Goal: Information Seeking & Learning: Learn about a topic

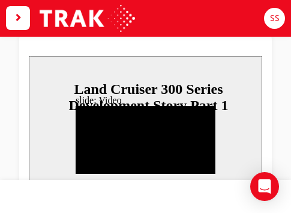
type input "91600"
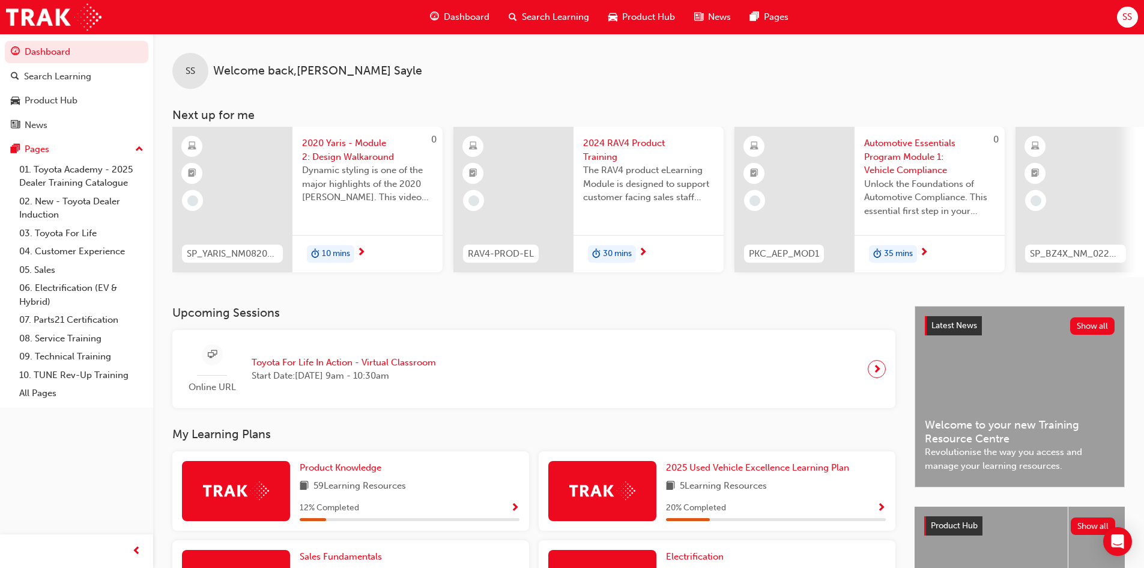
click at [137, 147] on span "up-icon" at bounding box center [139, 150] width 8 height 16
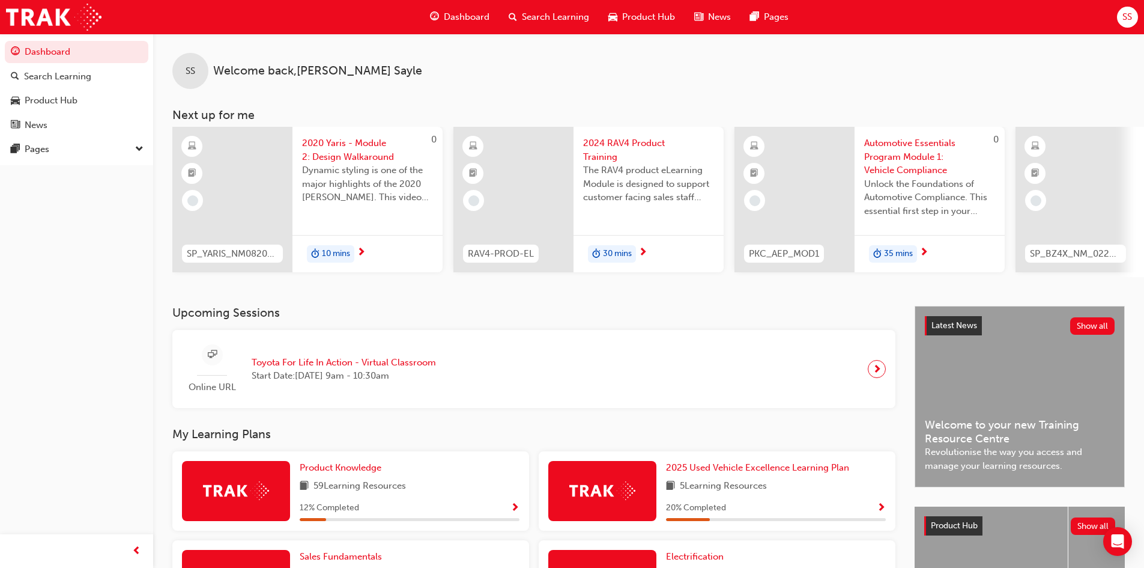
click at [137, 147] on span "down-icon" at bounding box center [139, 150] width 8 height 16
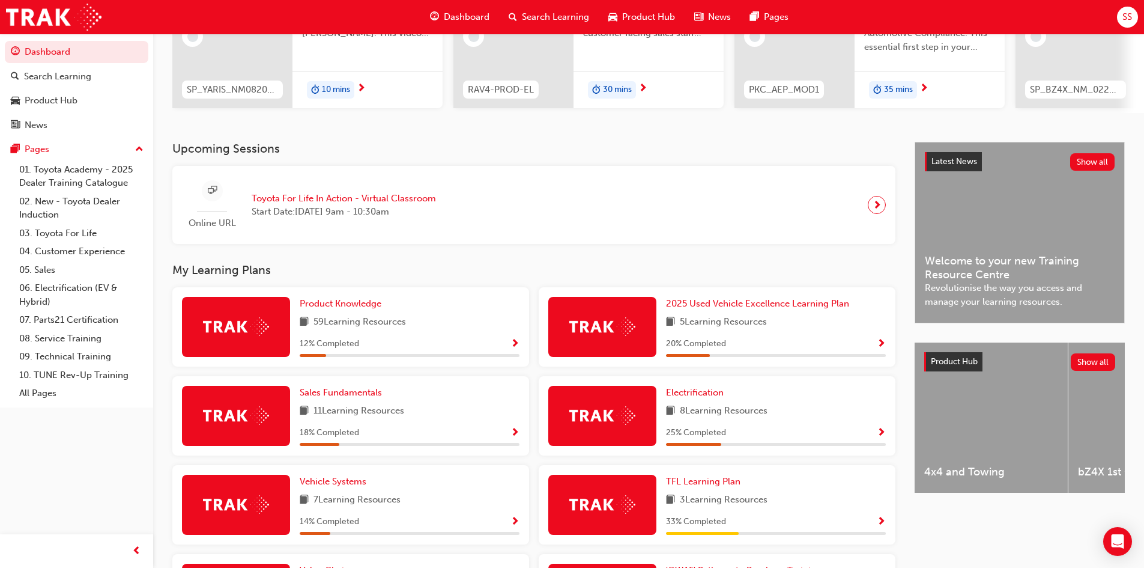
scroll to position [240, 0]
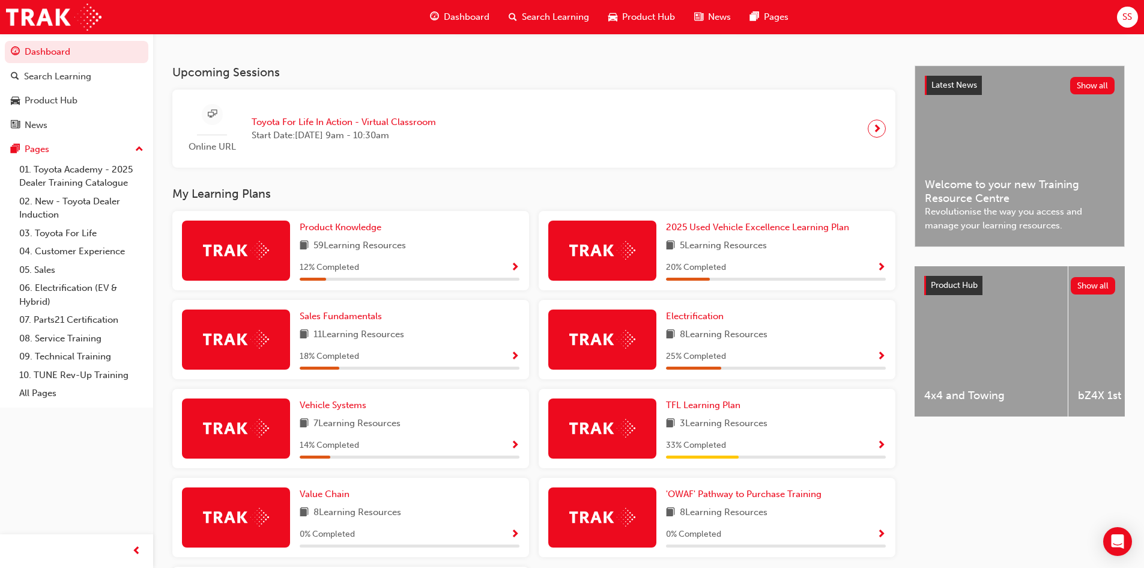
click at [511, 273] on span "Show Progress" at bounding box center [515, 268] width 9 height 11
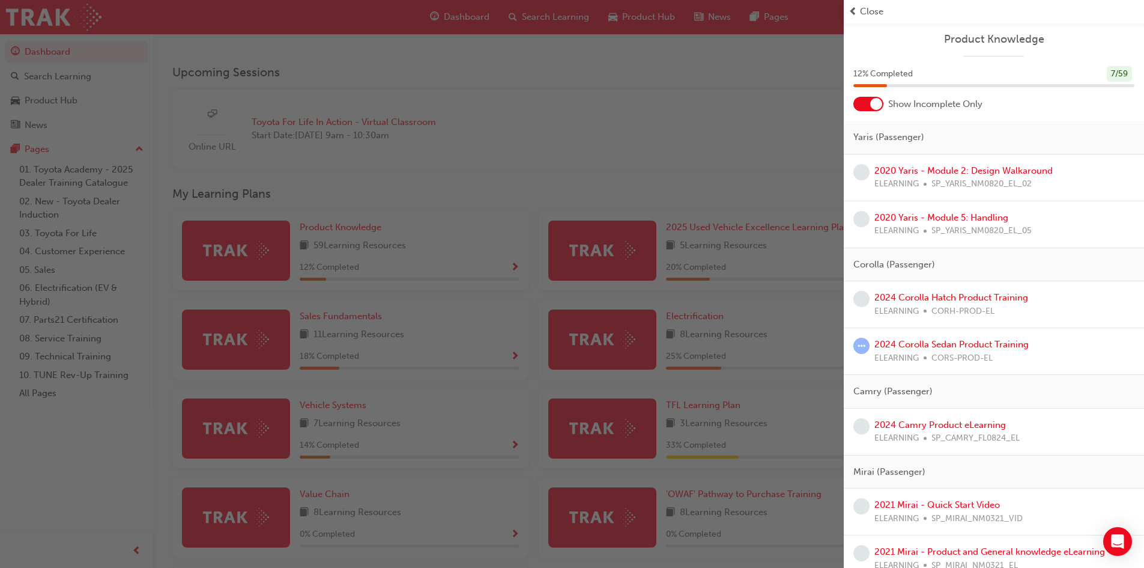
click at [854, 7] on span "prev-icon" at bounding box center [853, 12] width 9 height 14
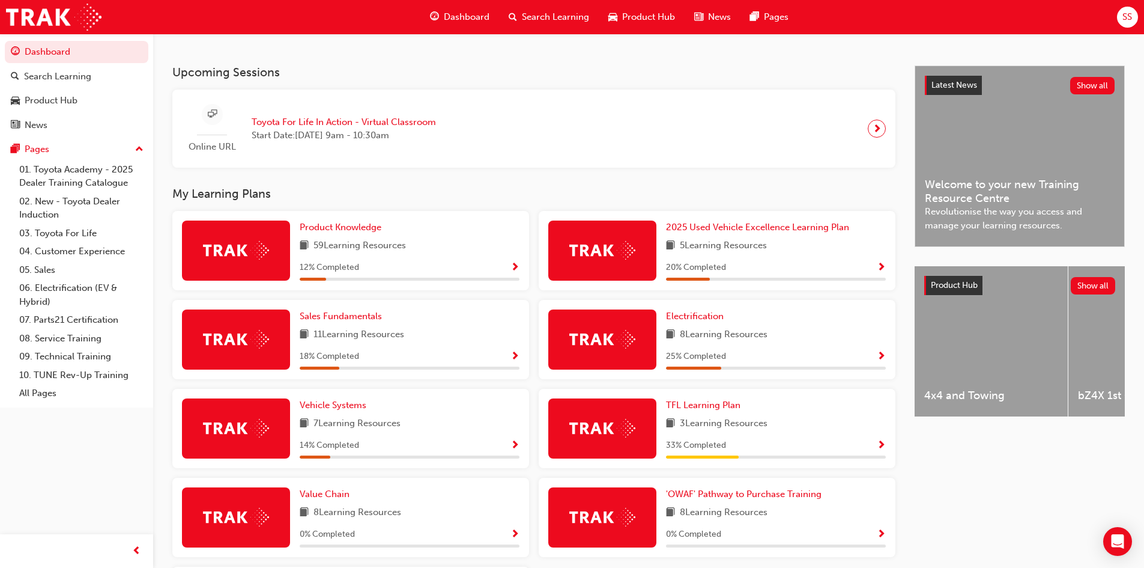
scroll to position [382, 0]
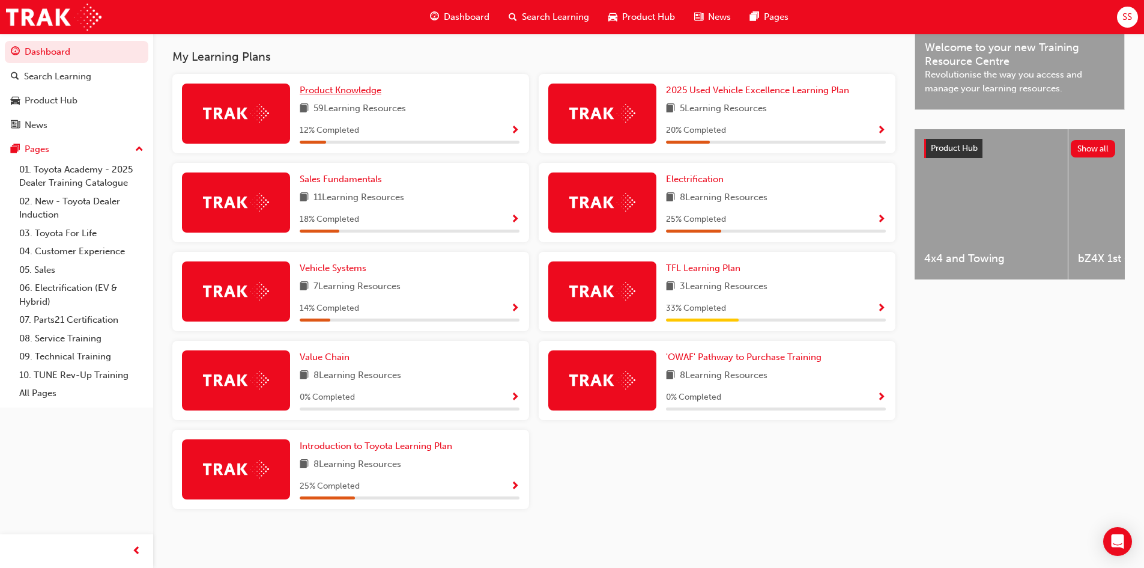
click at [375, 92] on span "Product Knowledge" at bounding box center [341, 90] width 82 height 11
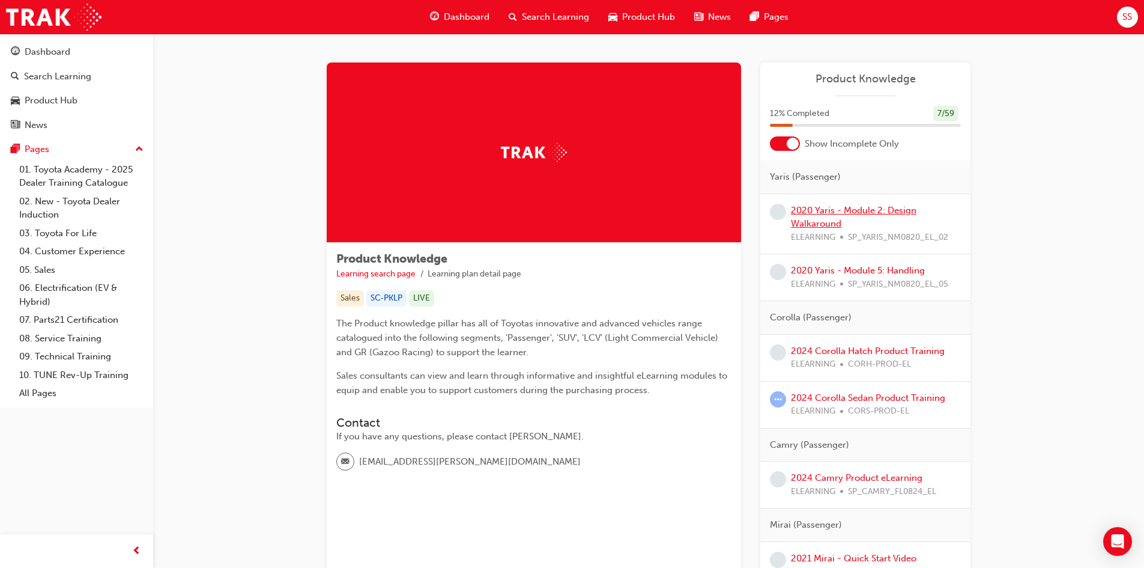
click at [831, 219] on link "2020 Yaris - Module 2: Design Walkaround" at bounding box center [854, 217] width 126 height 25
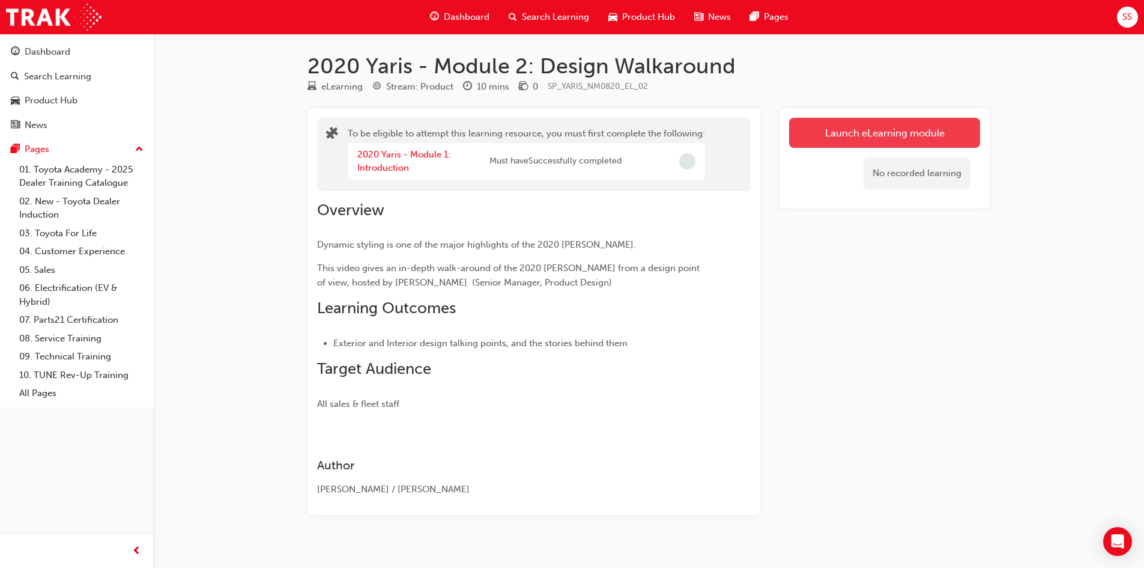
click at [820, 127] on button "Launch eLearning module" at bounding box center [884, 133] width 191 height 30
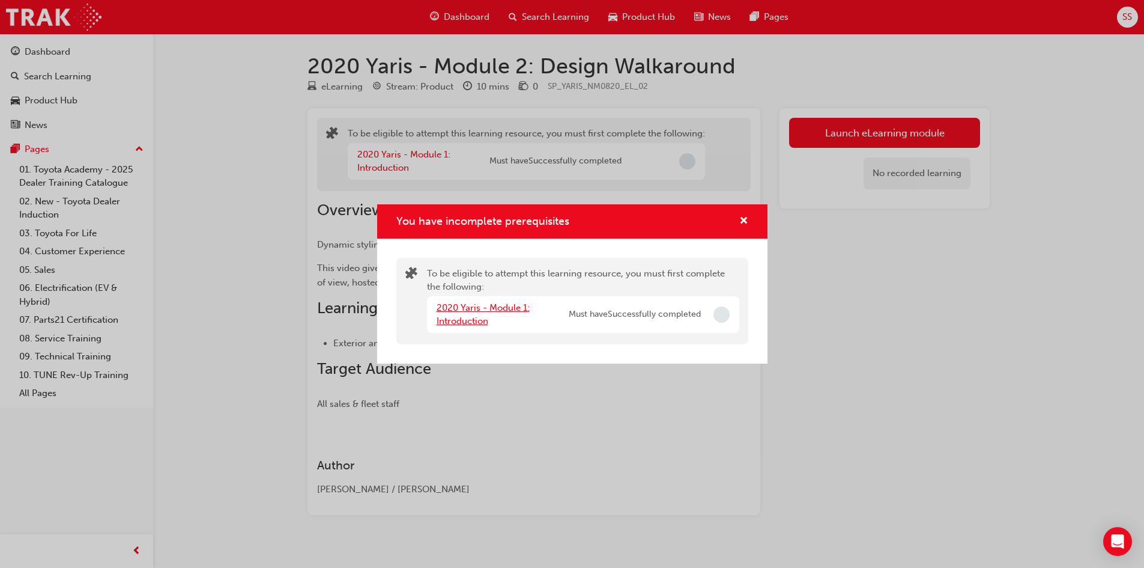
click at [451, 303] on link "2020 Yaris - Module 1: Introduction" at bounding box center [483, 314] width 93 height 25
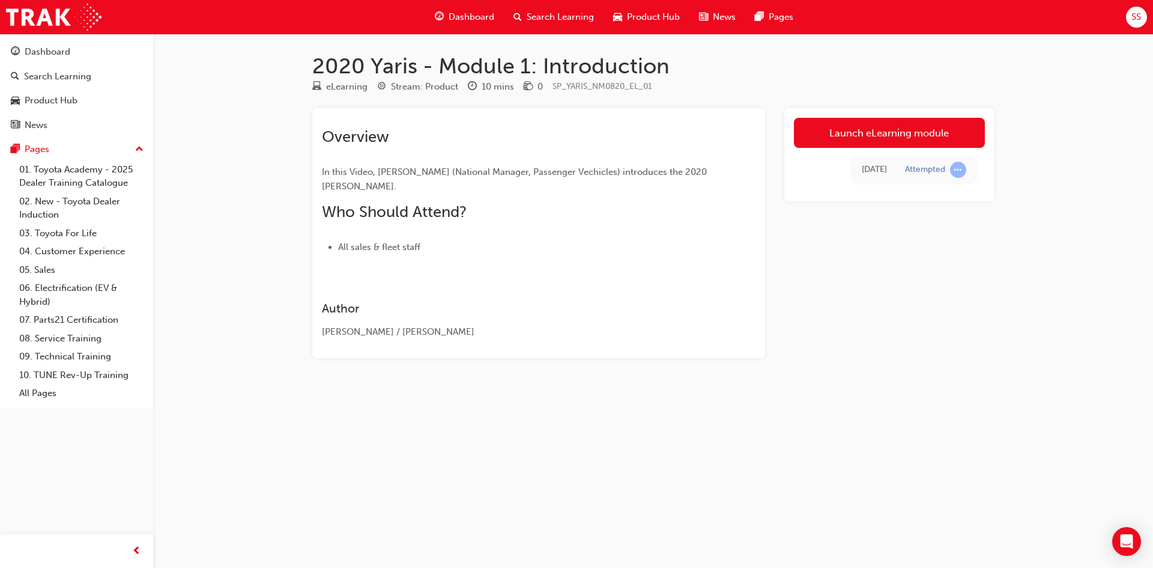
click at [849, 138] on link "Launch eLearning module" at bounding box center [889, 133] width 191 height 30
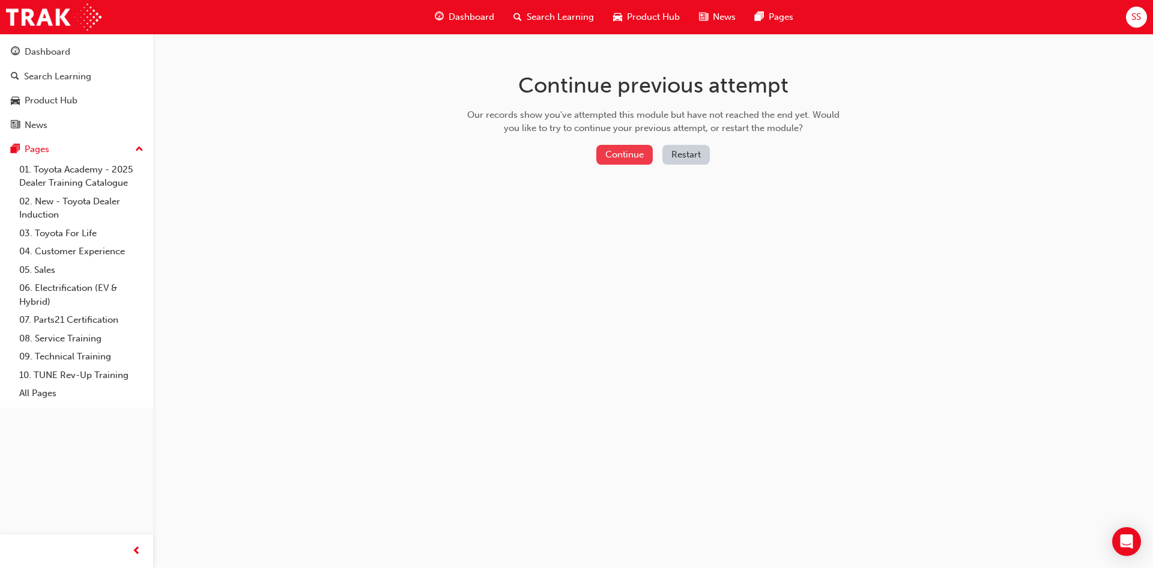
click at [644, 155] on button "Continue" at bounding box center [625, 155] width 56 height 20
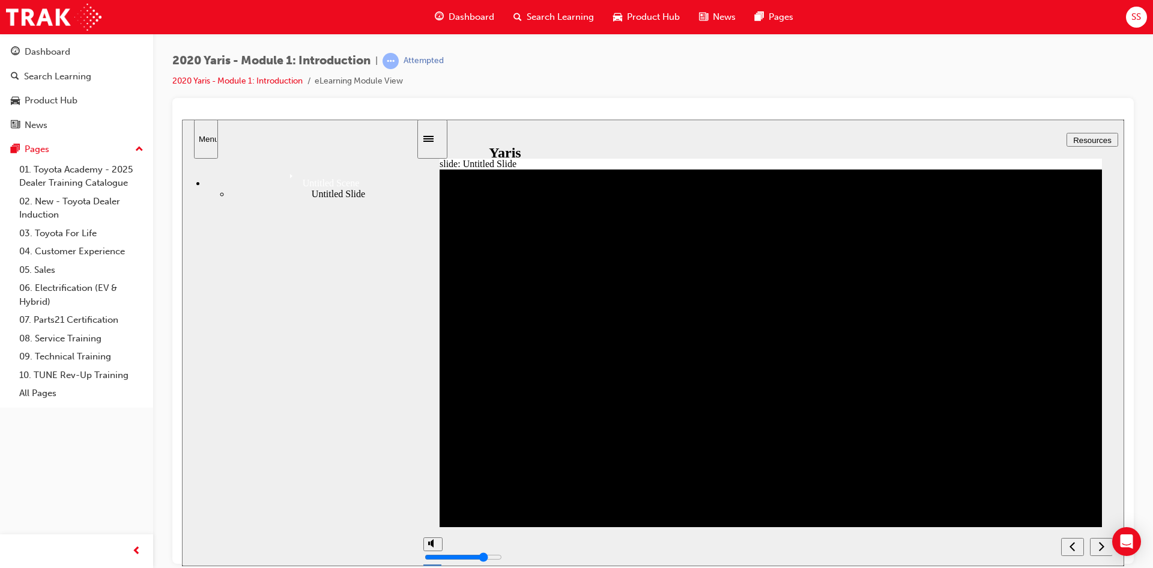
click at [1096, 538] on button "next" at bounding box center [1101, 546] width 23 height 18
click at [1100, 542] on icon "next" at bounding box center [1101, 545] width 5 height 9
click at [1101, 545] on icon "next" at bounding box center [1102, 545] width 6 height 11
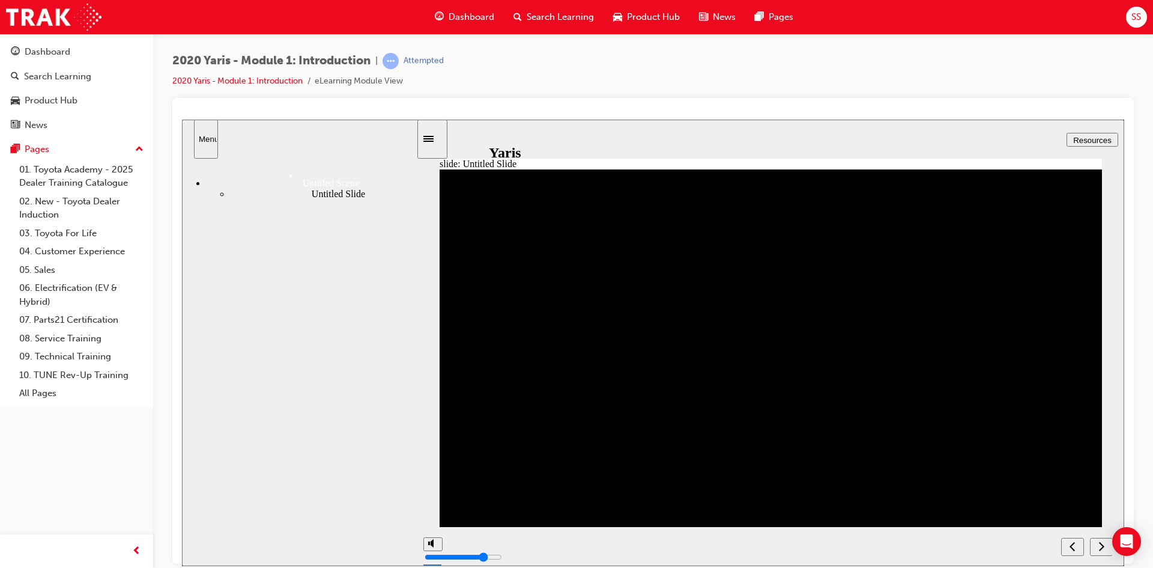
click at [1102, 553] on button "next" at bounding box center [1101, 546] width 23 height 18
click at [67, 103] on div "Product Hub" at bounding box center [51, 101] width 53 height 14
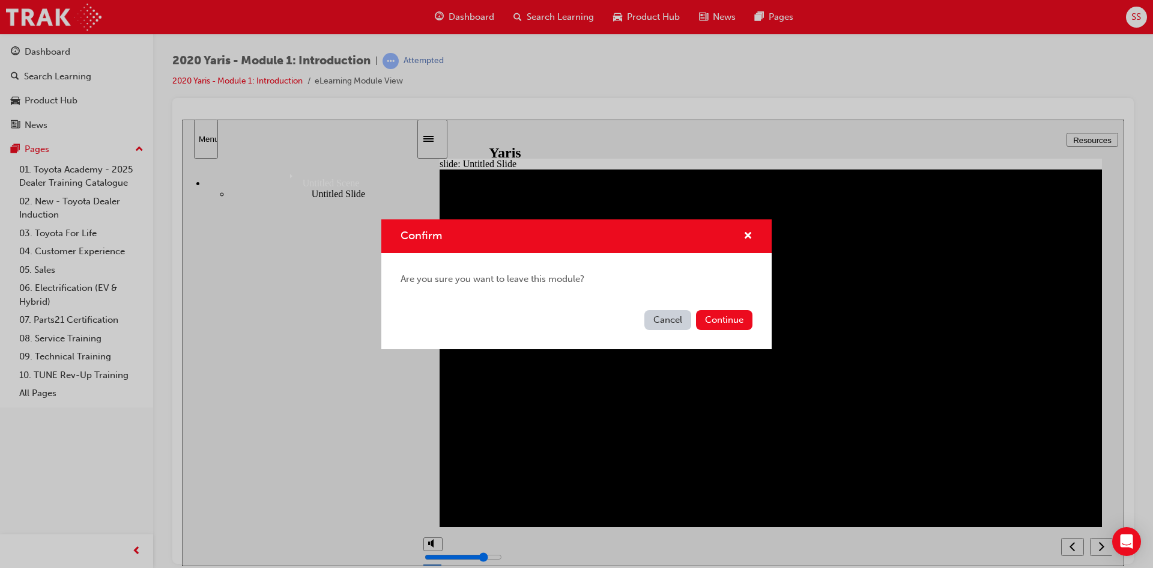
click at [717, 309] on div "Cancel Continue" at bounding box center [576, 327] width 390 height 44
click at [715, 311] on button "Continue" at bounding box center [724, 320] width 56 height 20
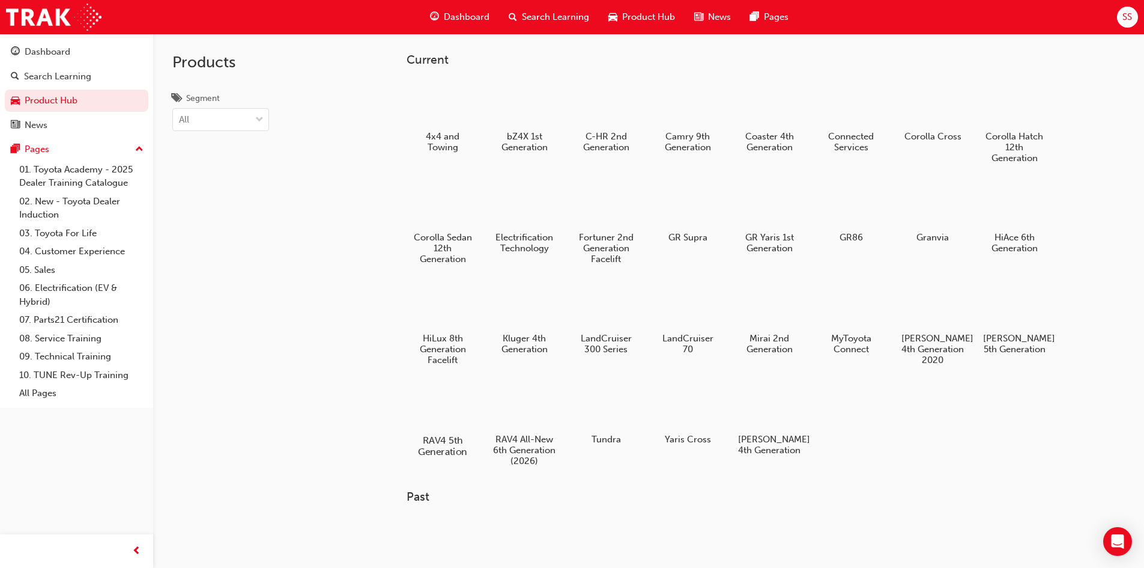
click at [442, 410] on div at bounding box center [442, 405] width 67 height 48
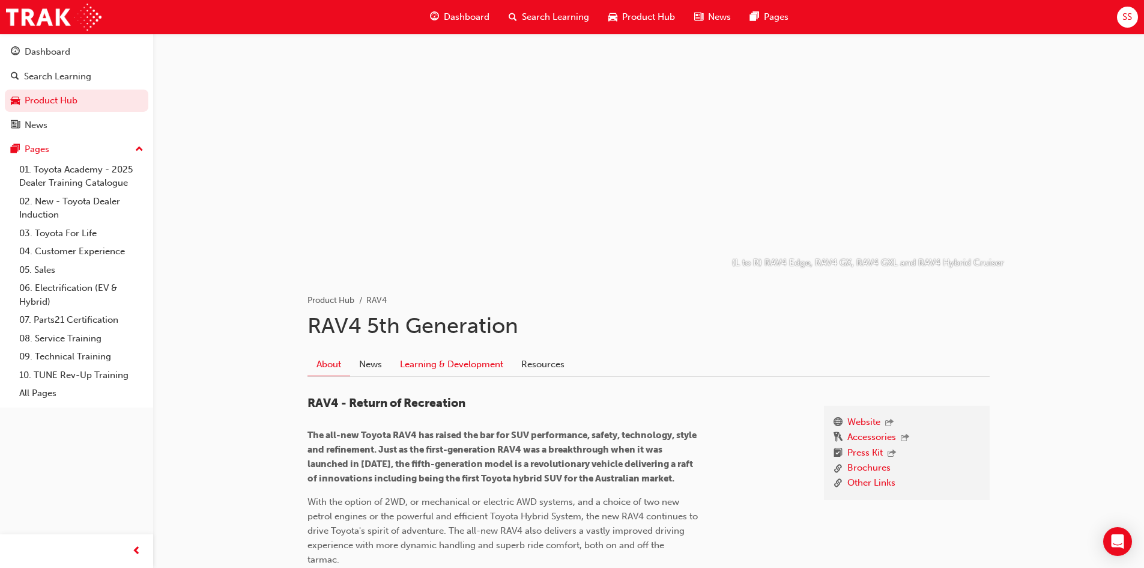
click at [496, 363] on link "Learning & Development" at bounding box center [451, 364] width 121 height 23
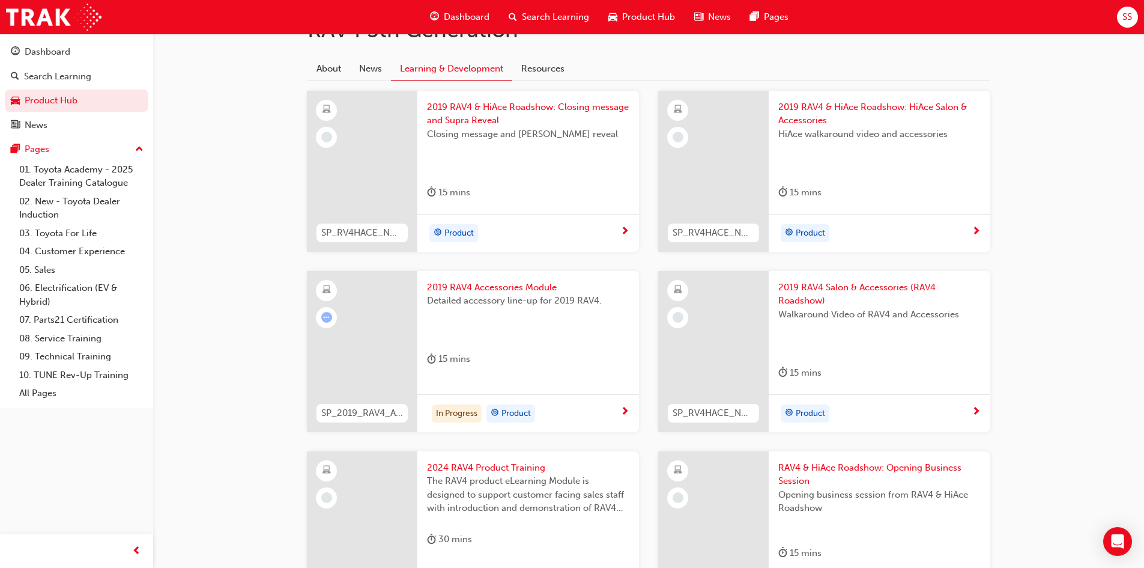
scroll to position [180, 0]
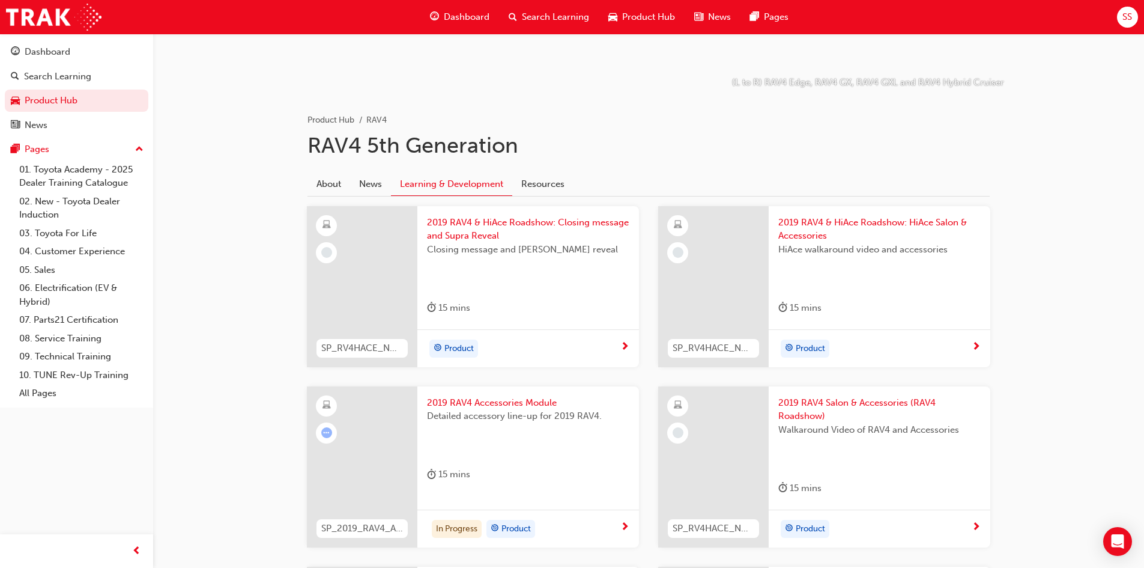
click at [539, 309] on div "15 mins" at bounding box center [528, 310] width 202 height 20
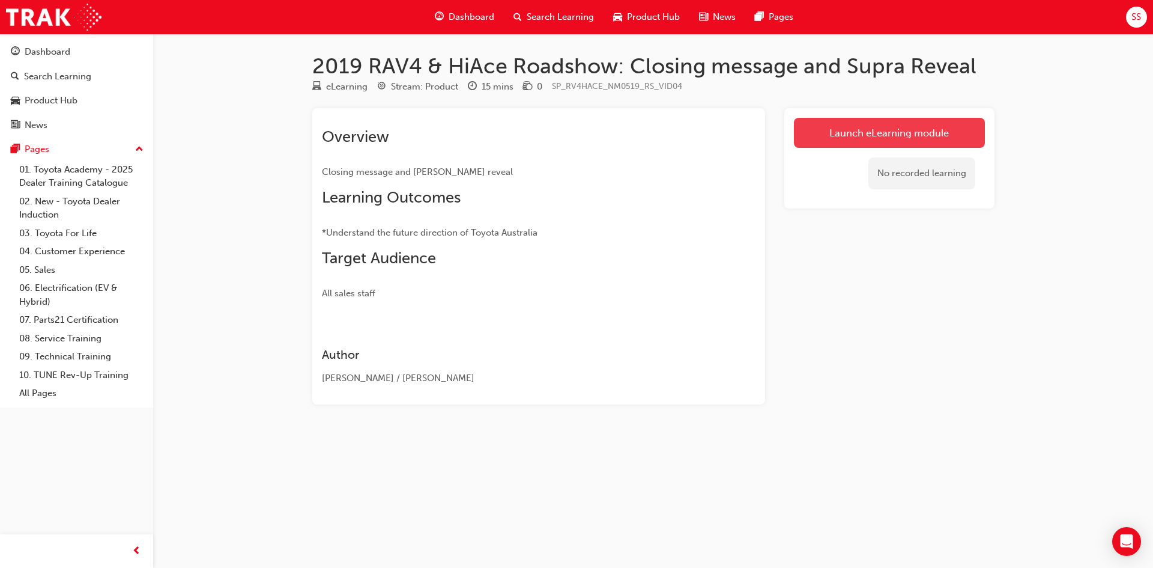
click at [905, 133] on link "Launch eLearning module" at bounding box center [889, 133] width 191 height 30
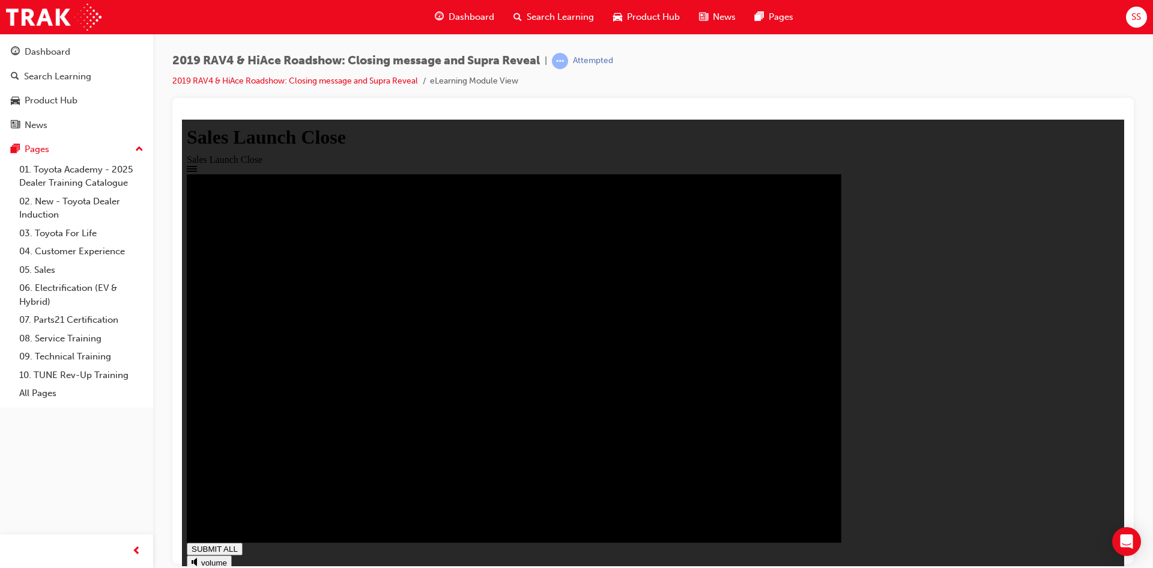
type input "1"
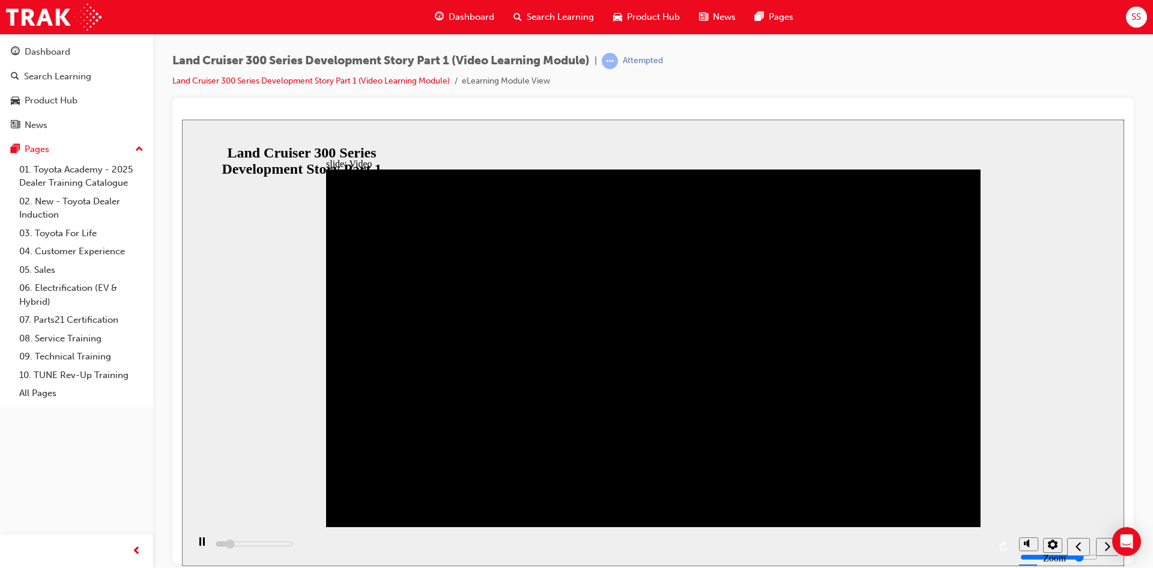
drag, startPoint x: 380, startPoint y: 541, endPoint x: 423, endPoint y: 550, distance: 44.1
click at [291, 212] on div "playback controls" at bounding box center [600, 545] width 825 height 39
drag, startPoint x: 423, startPoint y: 550, endPoint x: 461, endPoint y: 550, distance: 37.8
click at [291, 212] on div "playback controls" at bounding box center [600, 545] width 825 height 39
drag, startPoint x: 461, startPoint y: 550, endPoint x: 627, endPoint y: 548, distance: 166.4
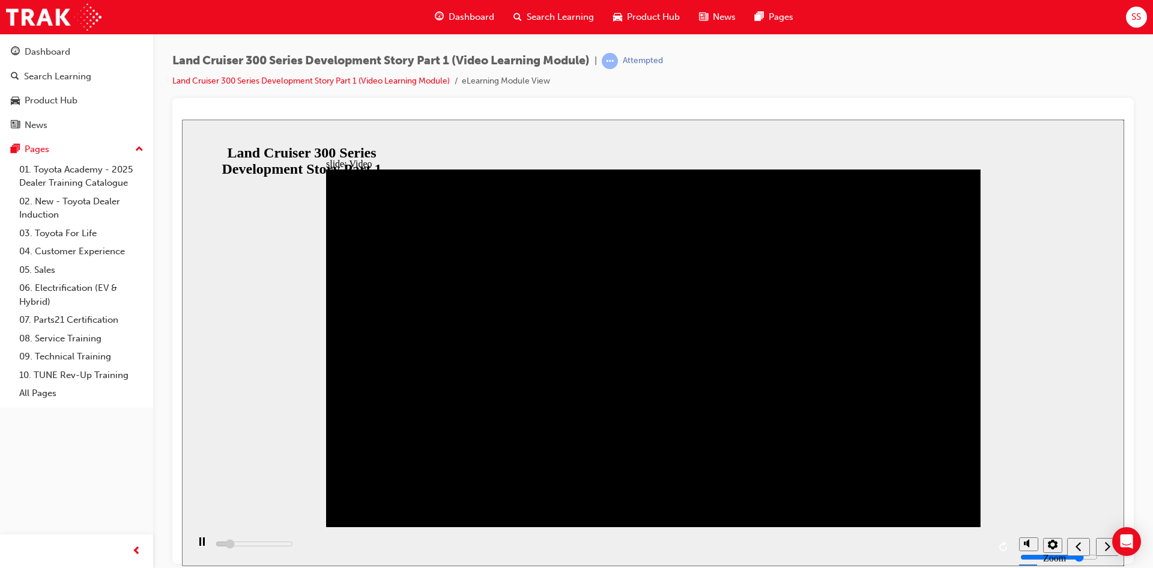
click at [291, 212] on div "playback controls" at bounding box center [600, 545] width 825 height 39
drag, startPoint x: 627, startPoint y: 548, endPoint x: 920, endPoint y: 548, distance: 292.5
click at [291, 212] on div "playback controls" at bounding box center [600, 545] width 825 height 39
click at [291, 212] on icon "replay" at bounding box center [1004, 546] width 8 height 10
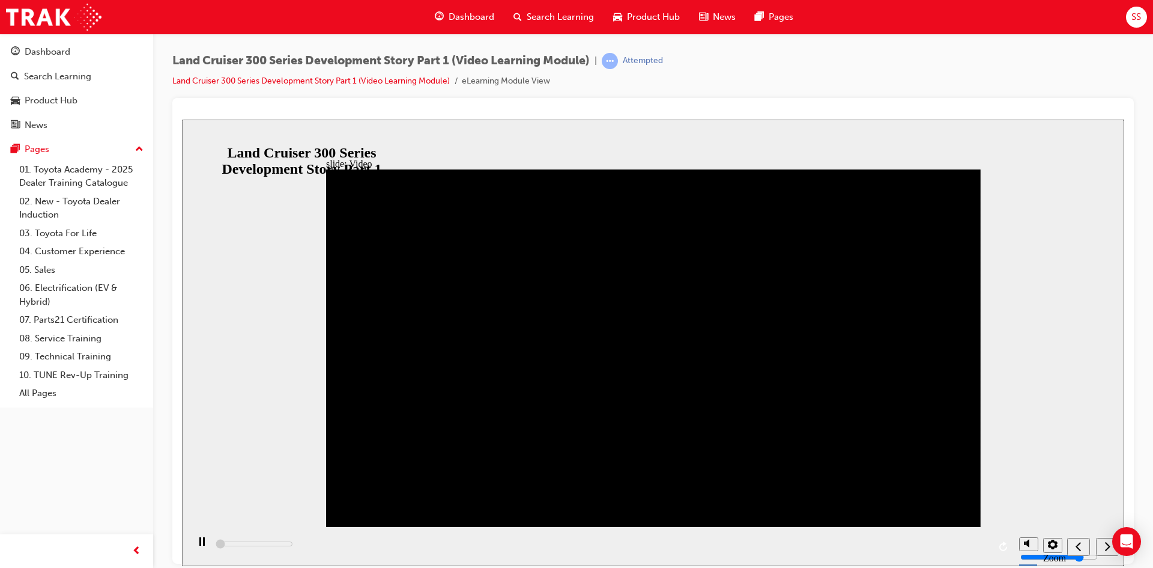
drag, startPoint x: 248, startPoint y: 547, endPoint x: 764, endPoint y: 220, distance: 610.0
click at [291, 212] on div "playback controls" at bounding box center [600, 545] width 825 height 39
type input "2800"
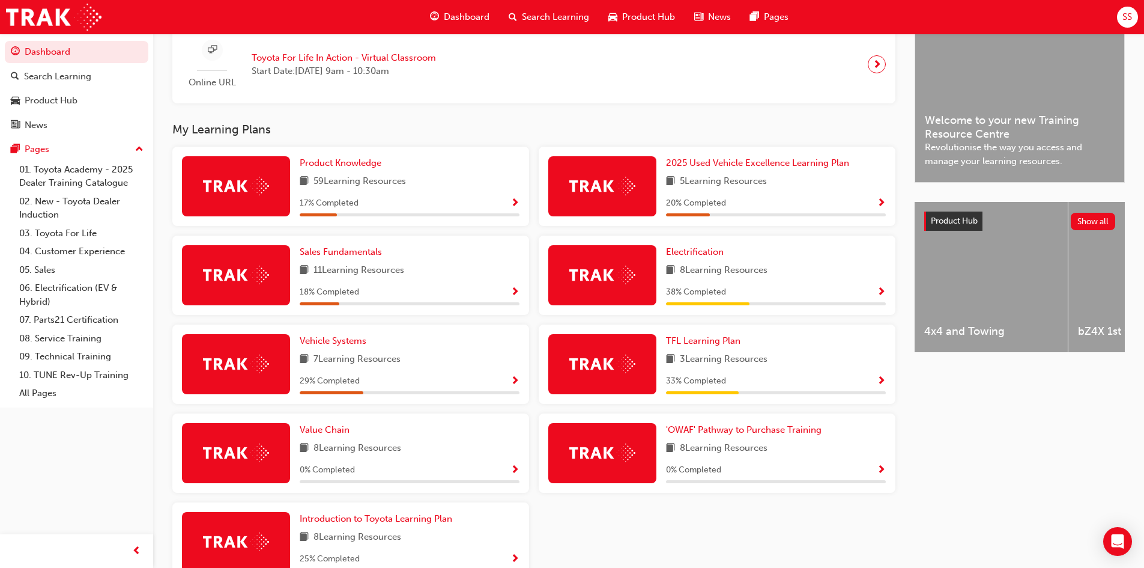
scroll to position [382, 0]
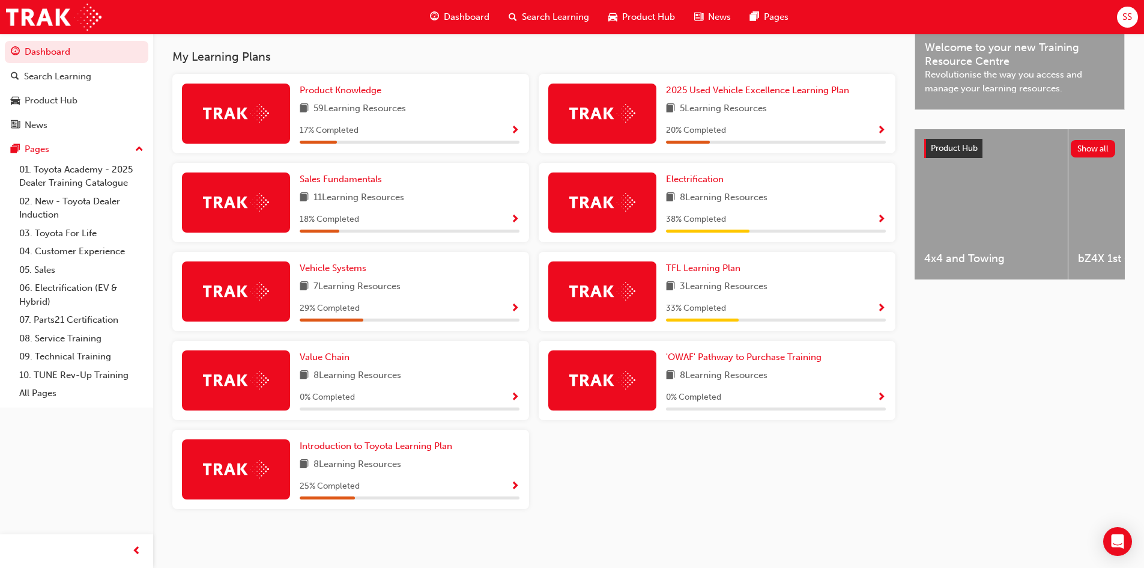
click at [470, 16] on span "Dashboard" at bounding box center [467, 17] width 46 height 14
click at [615, 13] on span "car-icon" at bounding box center [613, 17] width 9 height 15
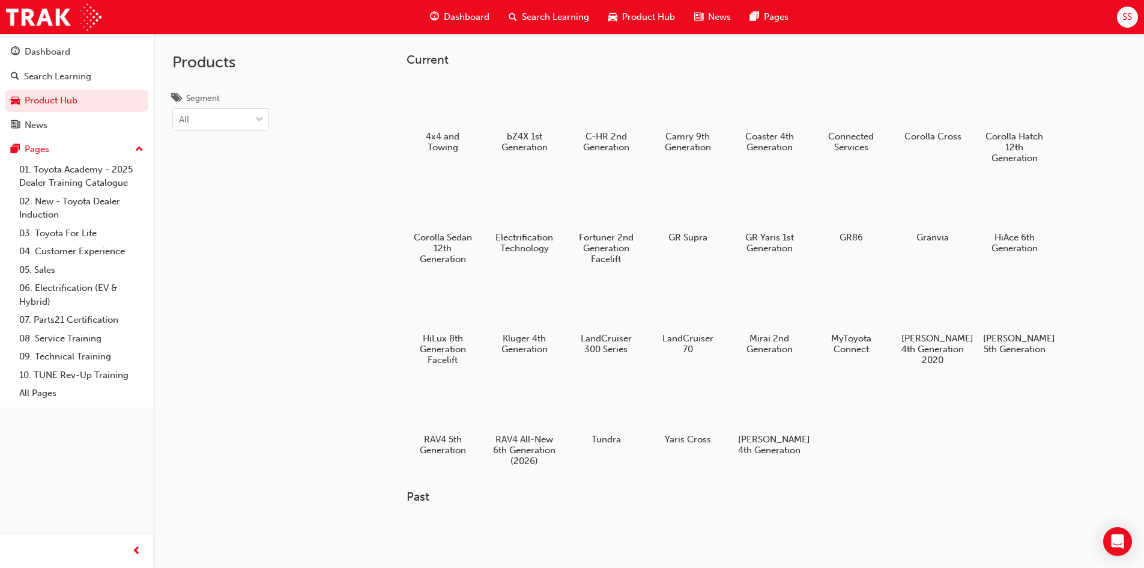
click at [627, 16] on span "Product Hub" at bounding box center [648, 17] width 53 height 14
click at [638, 9] on div "Product Hub" at bounding box center [642, 17] width 86 height 25
click at [658, 22] on span "Product Hub" at bounding box center [648, 17] width 53 height 14
click at [953, 114] on div at bounding box center [932, 103] width 67 height 48
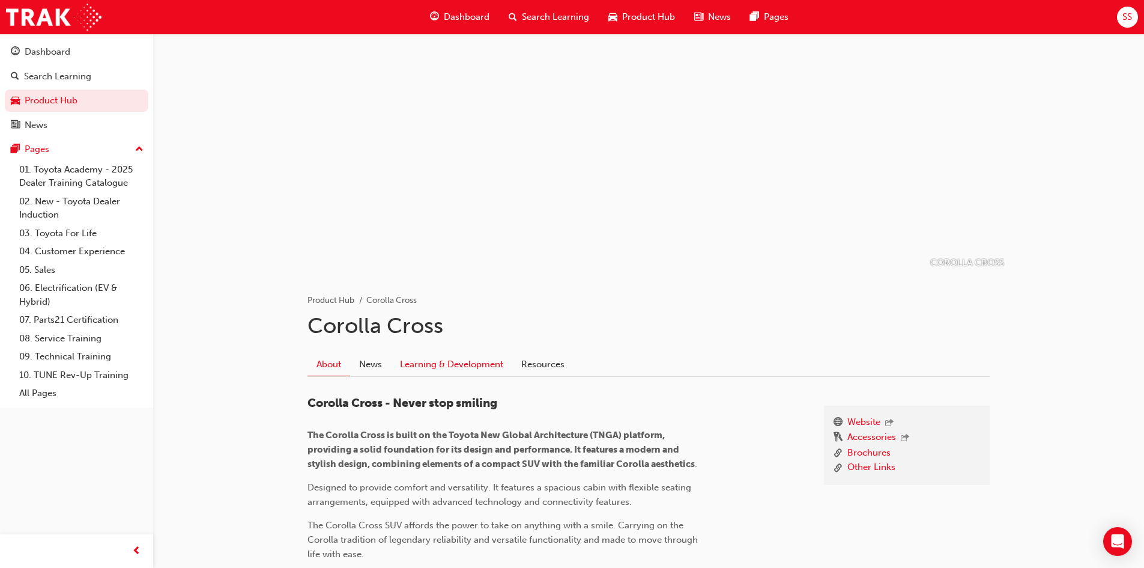
click at [439, 353] on link "Learning & Development" at bounding box center [451, 364] width 121 height 23
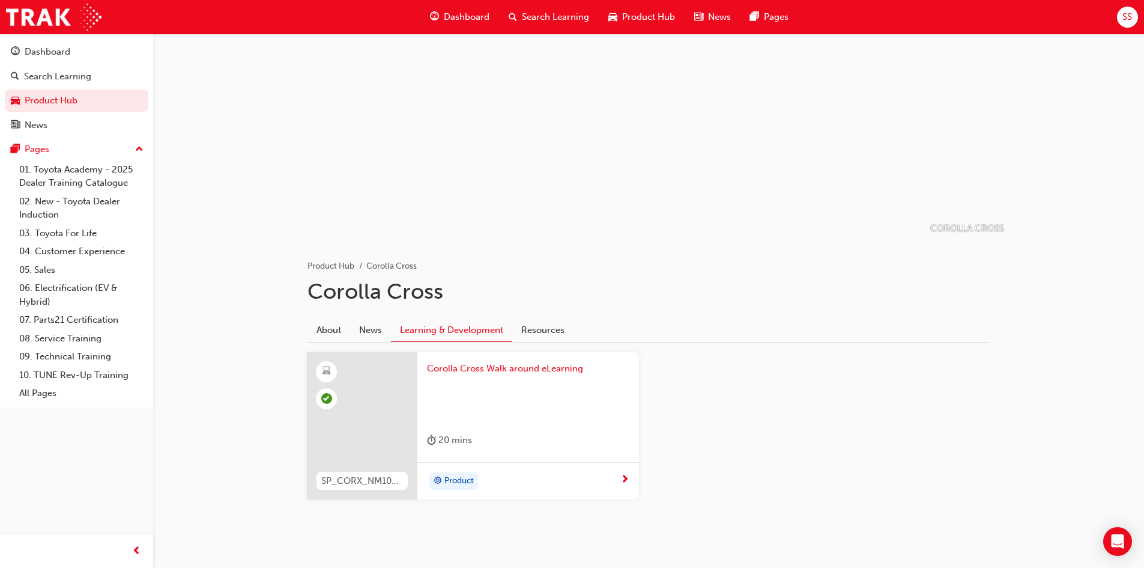
scroll to position [53, 0]
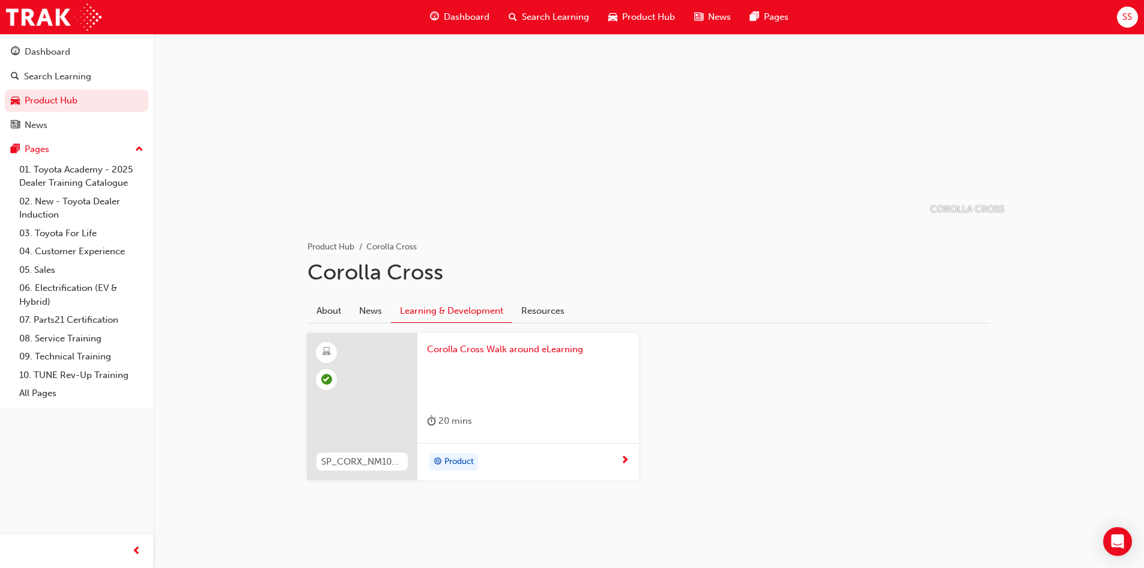
click at [658, 11] on span "Product Hub" at bounding box center [648, 17] width 53 height 14
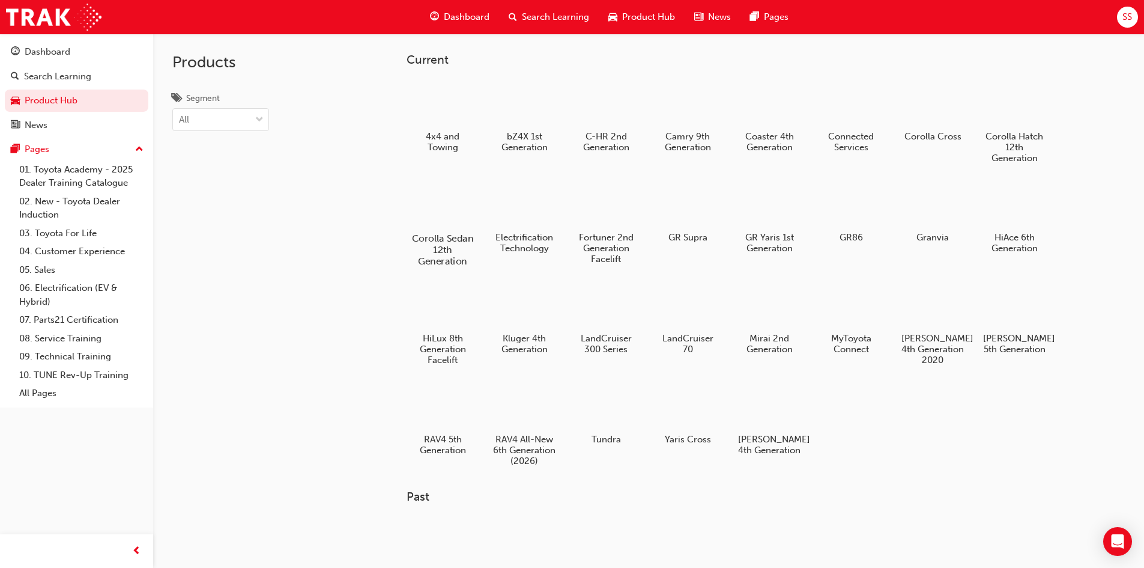
click at [445, 205] on div at bounding box center [442, 204] width 67 height 48
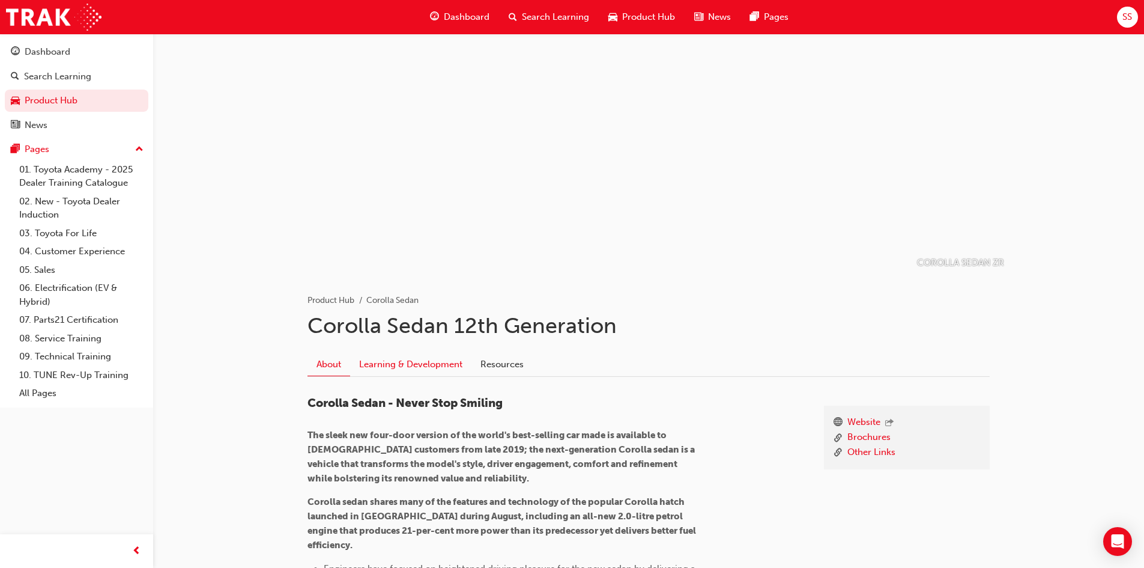
click at [460, 367] on link "Learning & Development" at bounding box center [410, 364] width 121 height 23
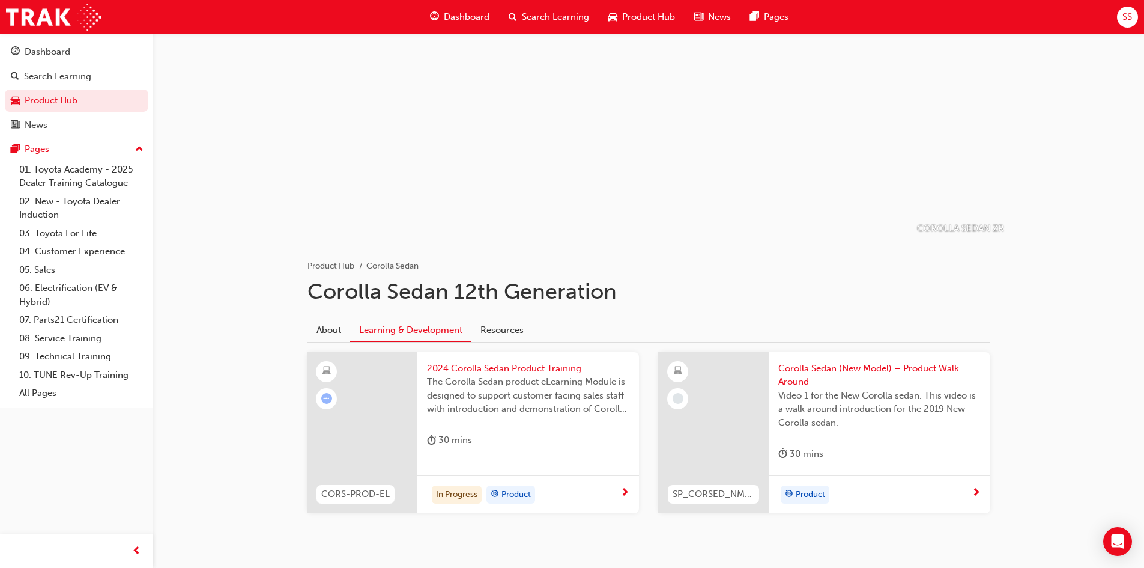
scroll to position [67, 0]
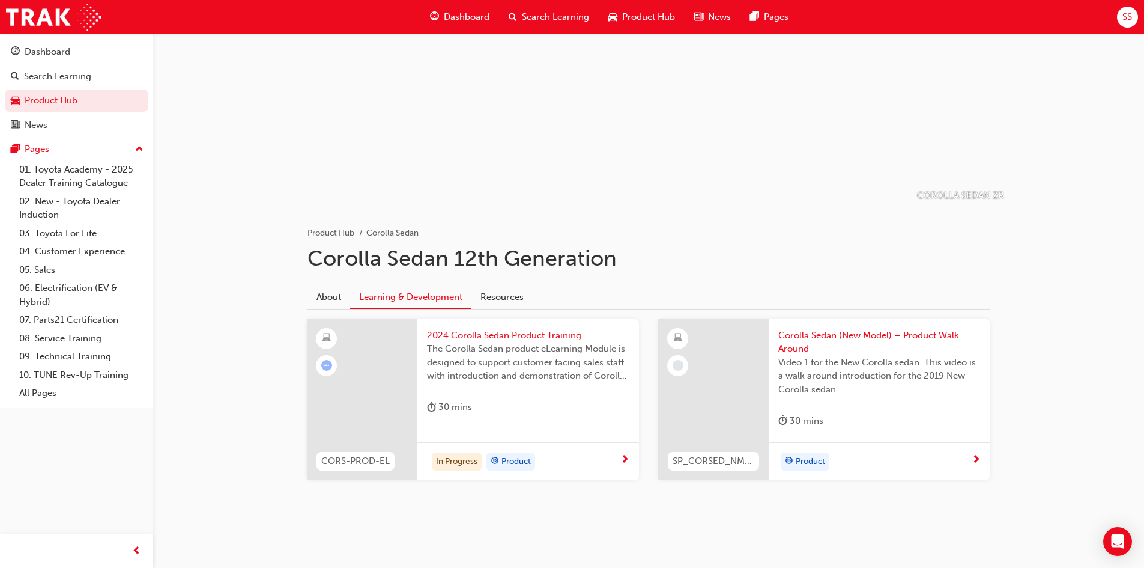
click at [499, 338] on span "2024 Corolla Sedan Product Training" at bounding box center [528, 336] width 202 height 14
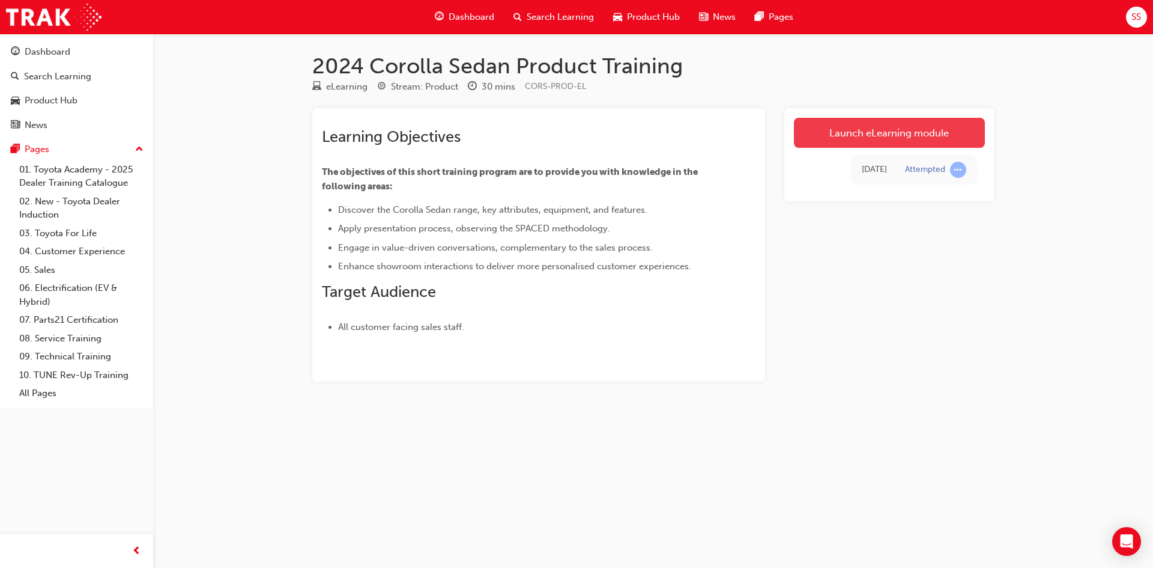
click at [819, 134] on link "Launch eLearning module" at bounding box center [889, 133] width 191 height 30
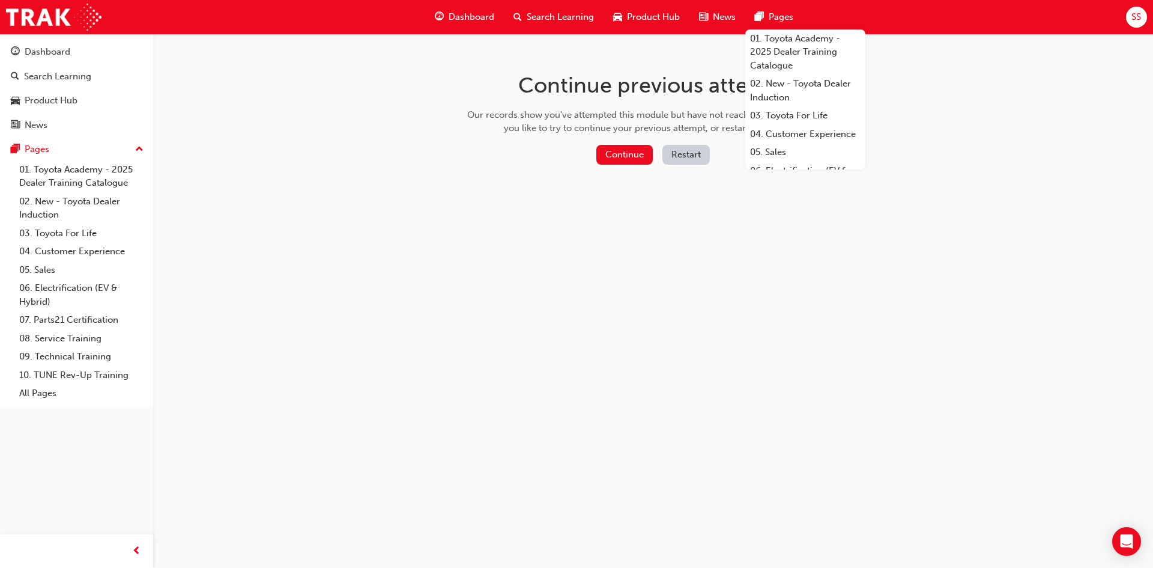
click at [676, 149] on button "Restart" at bounding box center [686, 155] width 47 height 20
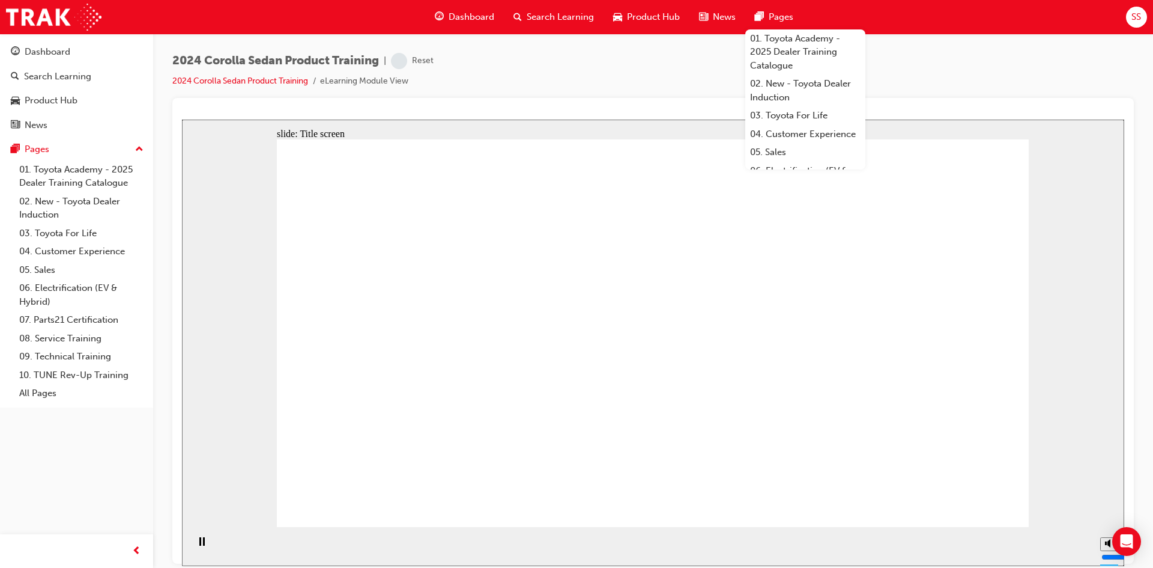
drag, startPoint x: 786, startPoint y: 413, endPoint x: 784, endPoint y: 419, distance: 6.3
drag, startPoint x: 706, startPoint y: 435, endPoint x: 501, endPoint y: 466, distance: 207.7
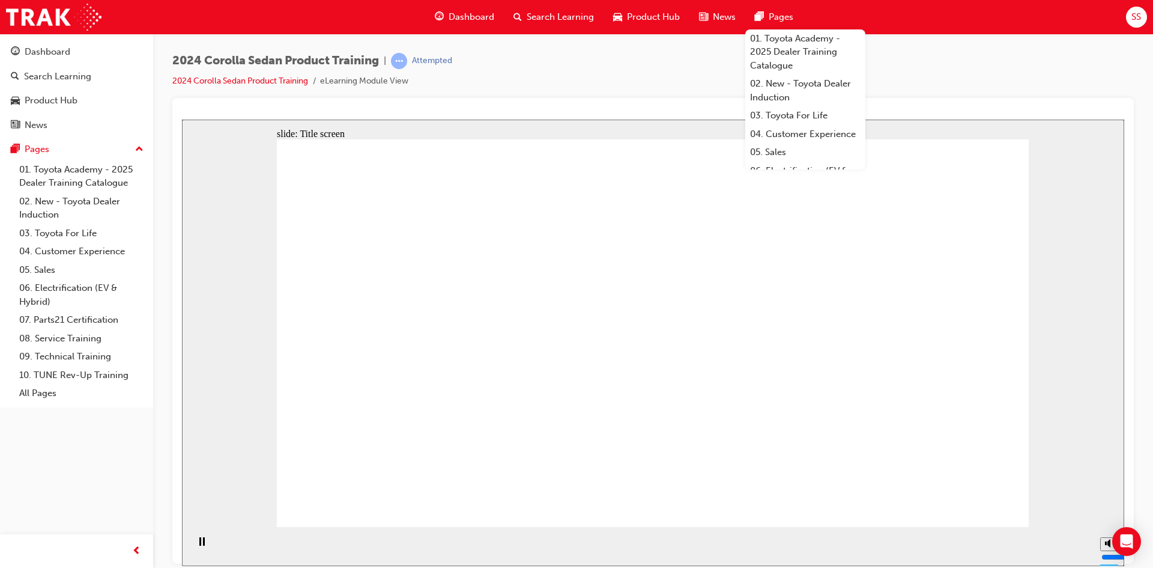
drag, startPoint x: 951, startPoint y: 393, endPoint x: 894, endPoint y: 315, distance: 96.2
click at [663, 19] on span "Product Hub" at bounding box center [653, 17] width 53 height 14
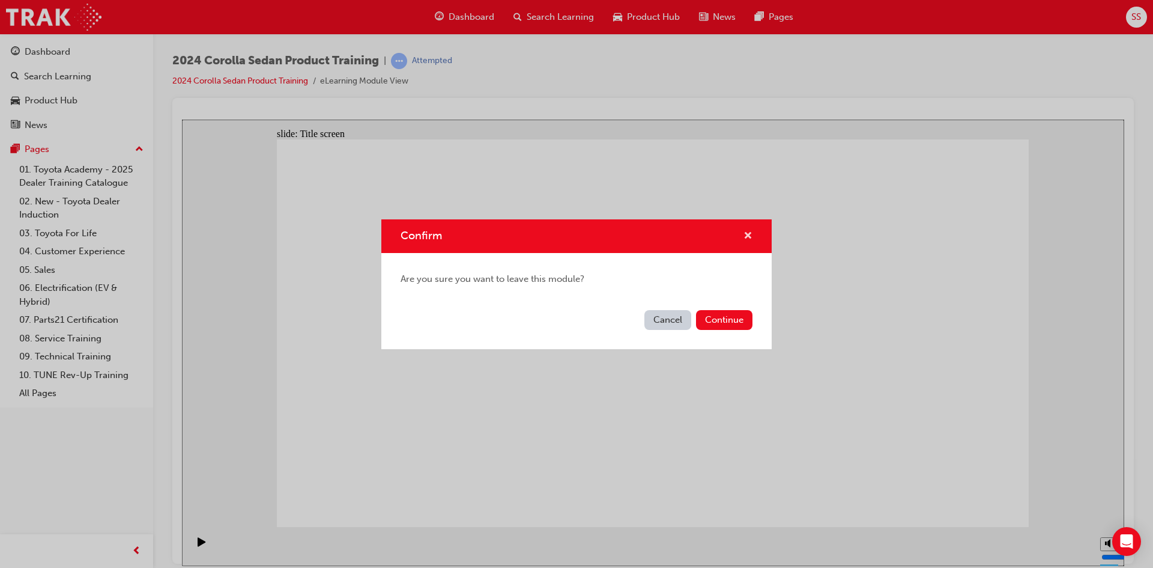
click at [744, 231] on span "cross-icon" at bounding box center [748, 236] width 9 height 11
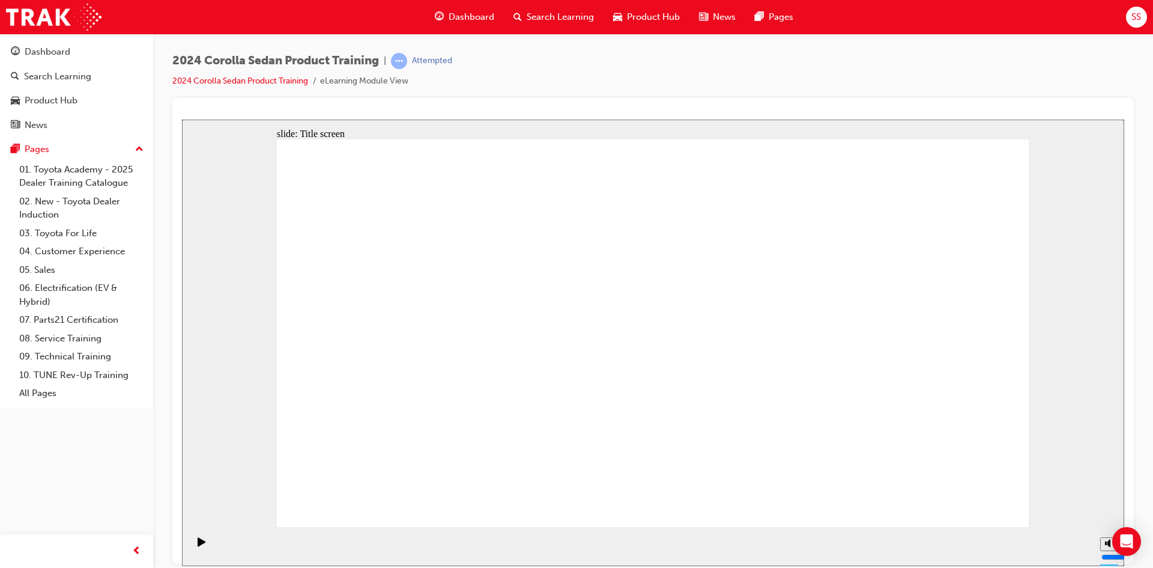
click at [1135, 23] on span "SS" at bounding box center [1137, 17] width 10 height 14
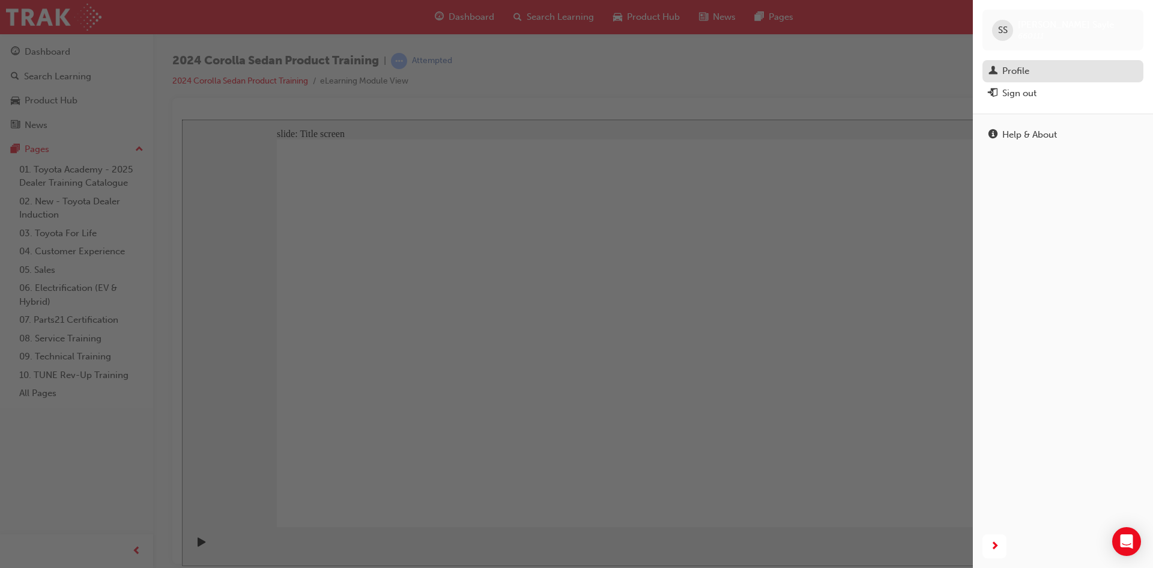
click at [1024, 76] on div "Profile" at bounding box center [1016, 71] width 27 height 14
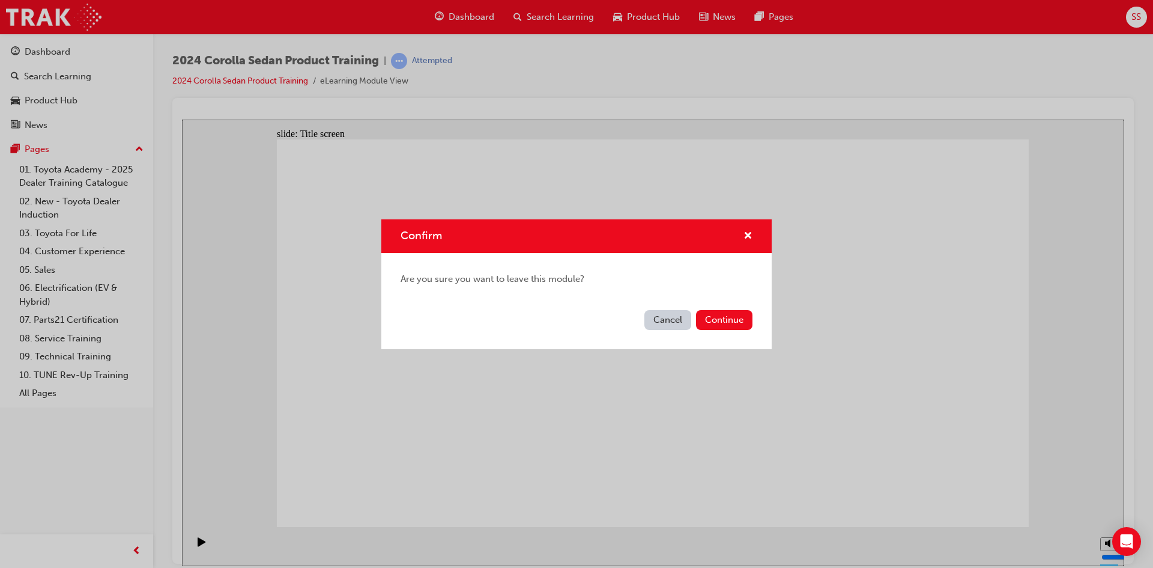
click at [665, 319] on button "Cancel" at bounding box center [668, 320] width 47 height 20
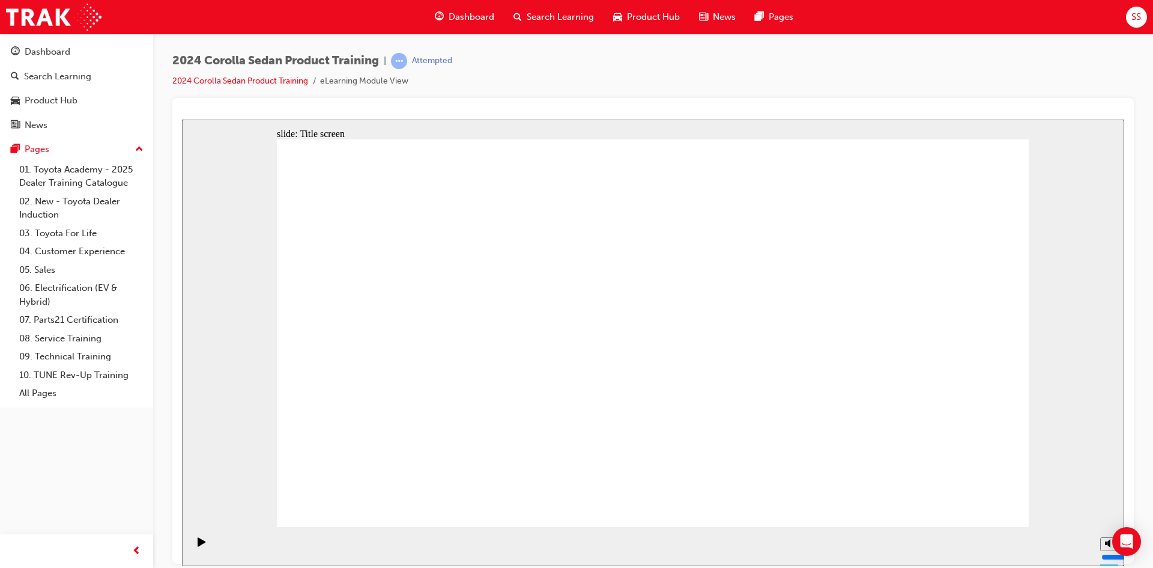
drag, startPoint x: 1122, startPoint y: 20, endPoint x: 1129, endPoint y: 23, distance: 7.6
click at [1125, 23] on div "Dashboard Search Learning Product Hub News Pages SS" at bounding box center [576, 17] width 1153 height 34
click at [1129, 23] on div "SS" at bounding box center [1136, 17] width 21 height 21
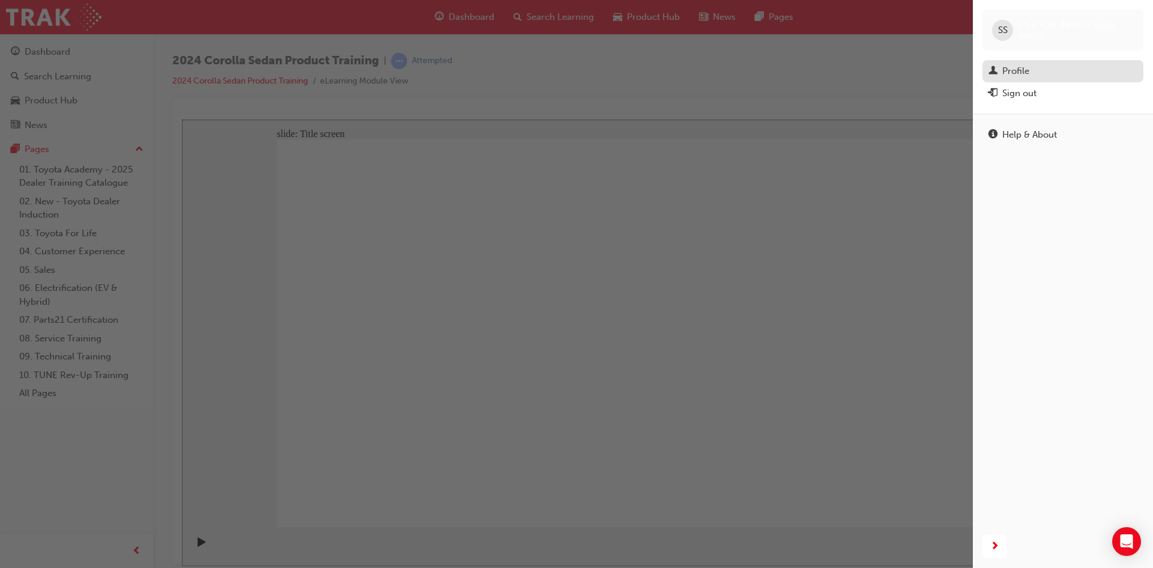
click at [1012, 64] on div "Profile" at bounding box center [1063, 71] width 149 height 15
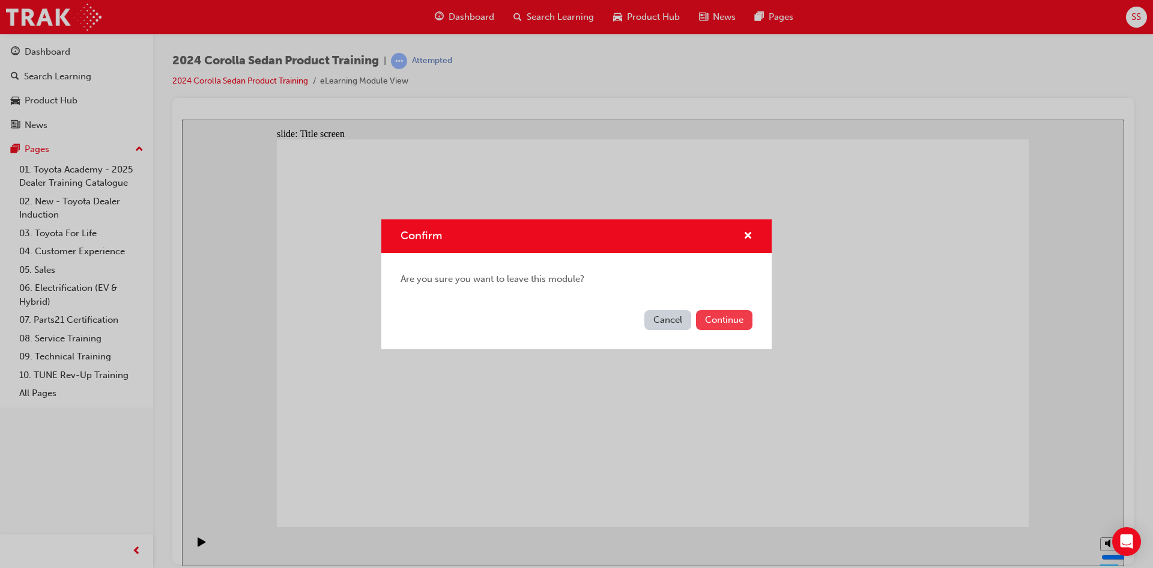
click at [714, 317] on button "Continue" at bounding box center [724, 320] width 56 height 20
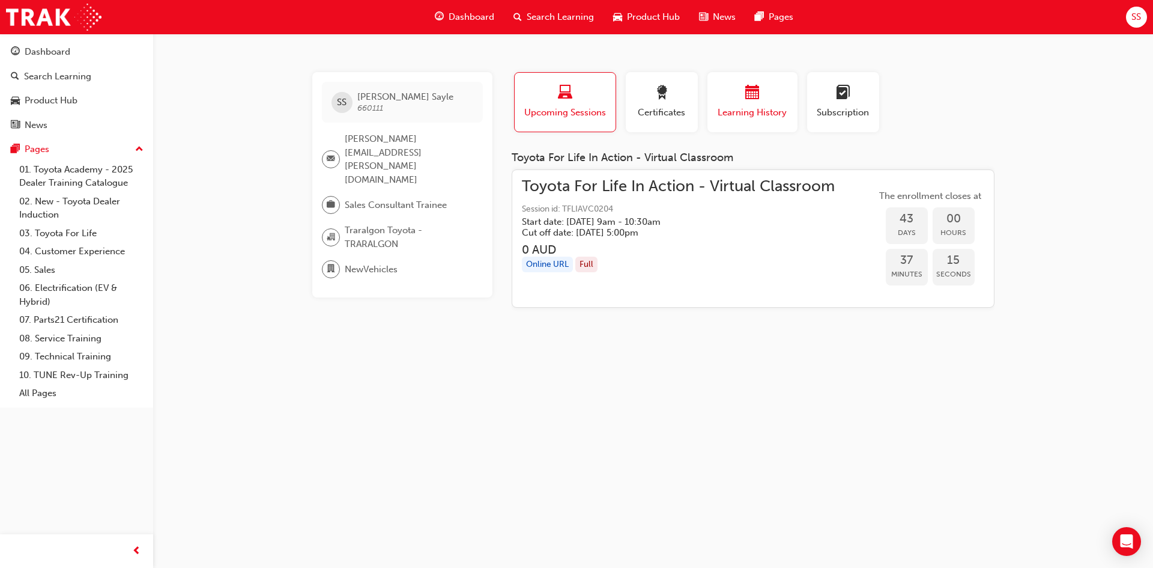
click at [754, 113] on span "Learning History" at bounding box center [753, 113] width 72 height 14
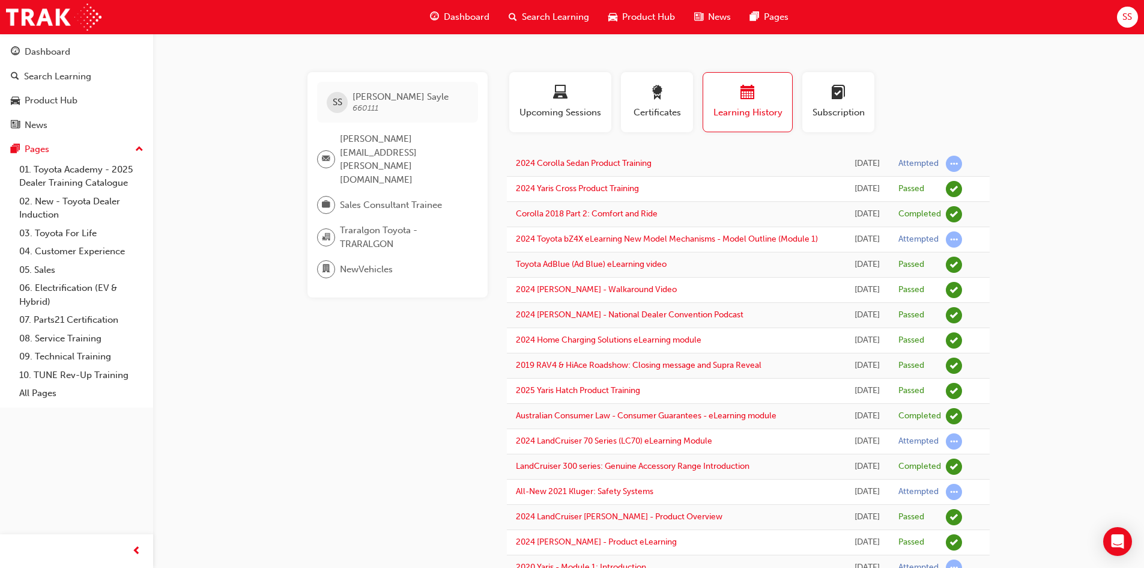
click at [599, 7] on div "Product Hub" at bounding box center [642, 17] width 86 height 25
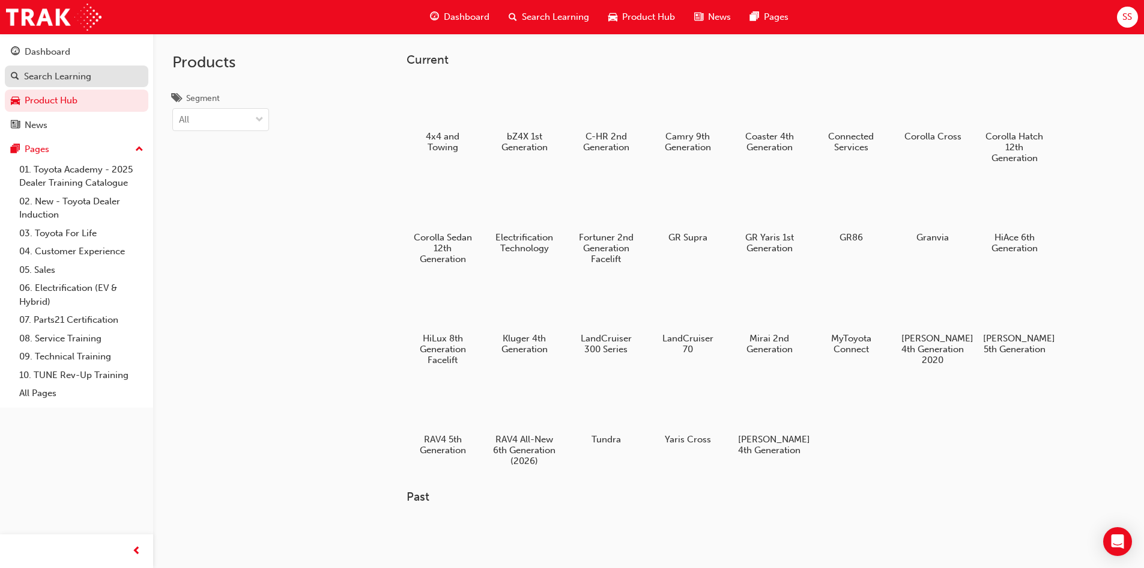
click at [116, 83] on link "Search Learning" at bounding box center [77, 76] width 144 height 22
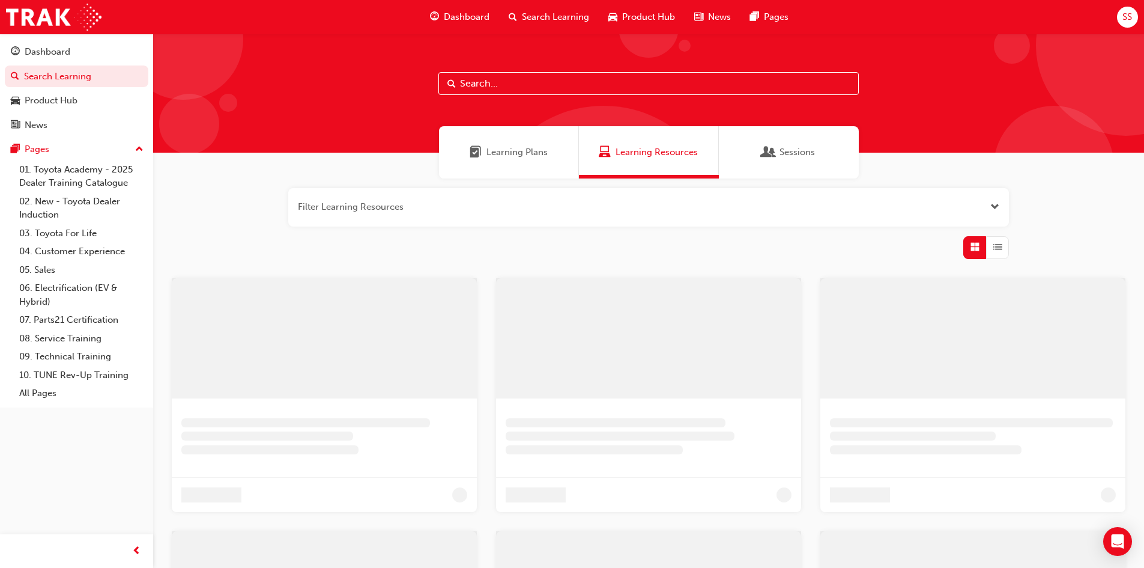
click at [562, 83] on input "text" at bounding box center [649, 83] width 420 height 23
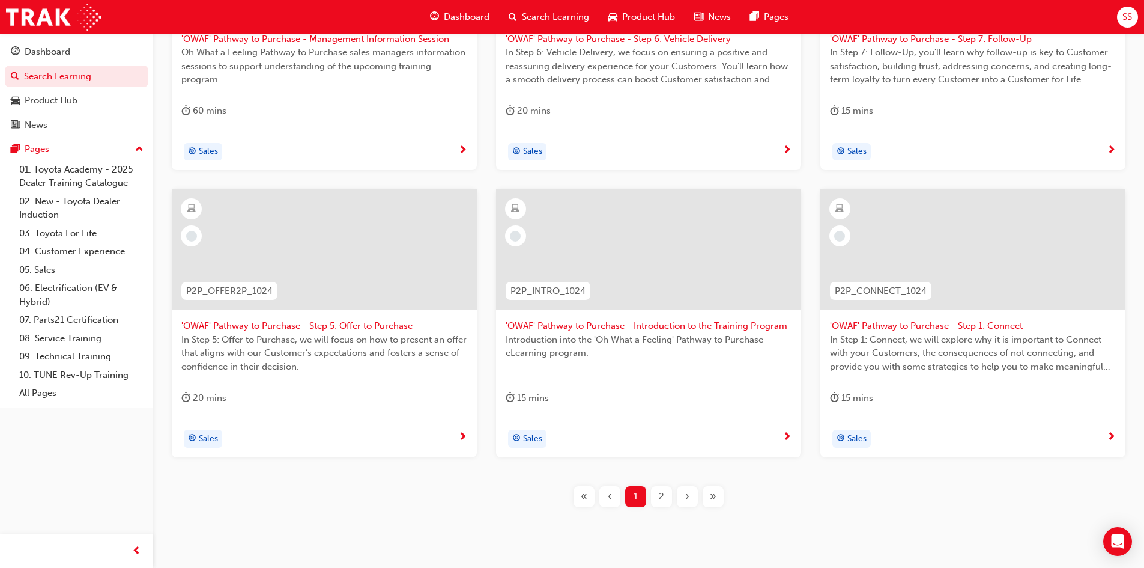
scroll to position [412, 0]
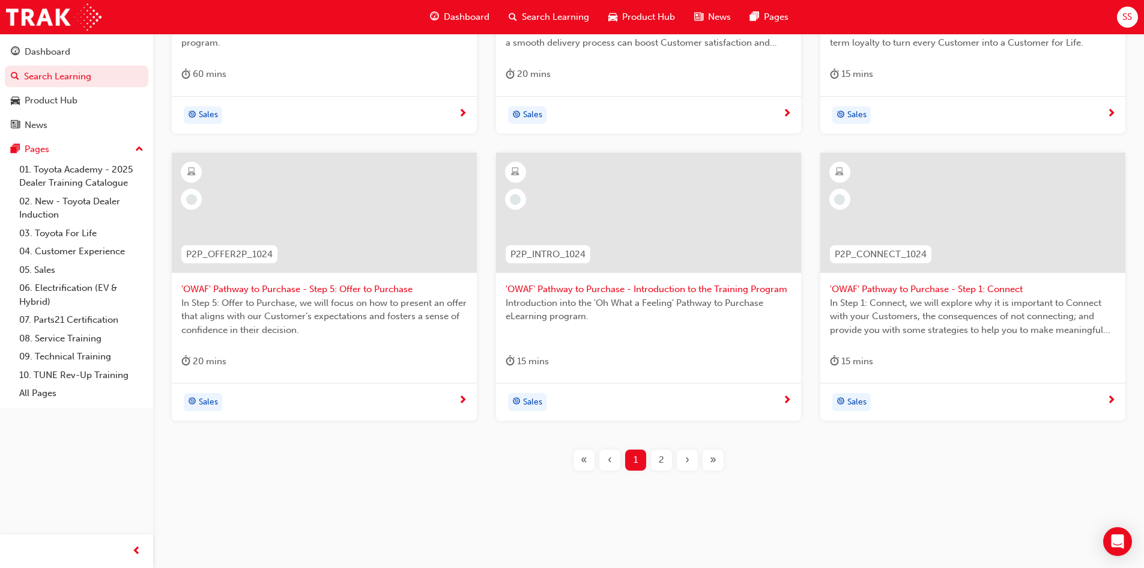
type input "owaf"
click at [972, 281] on div at bounding box center [973, 222] width 286 height 120
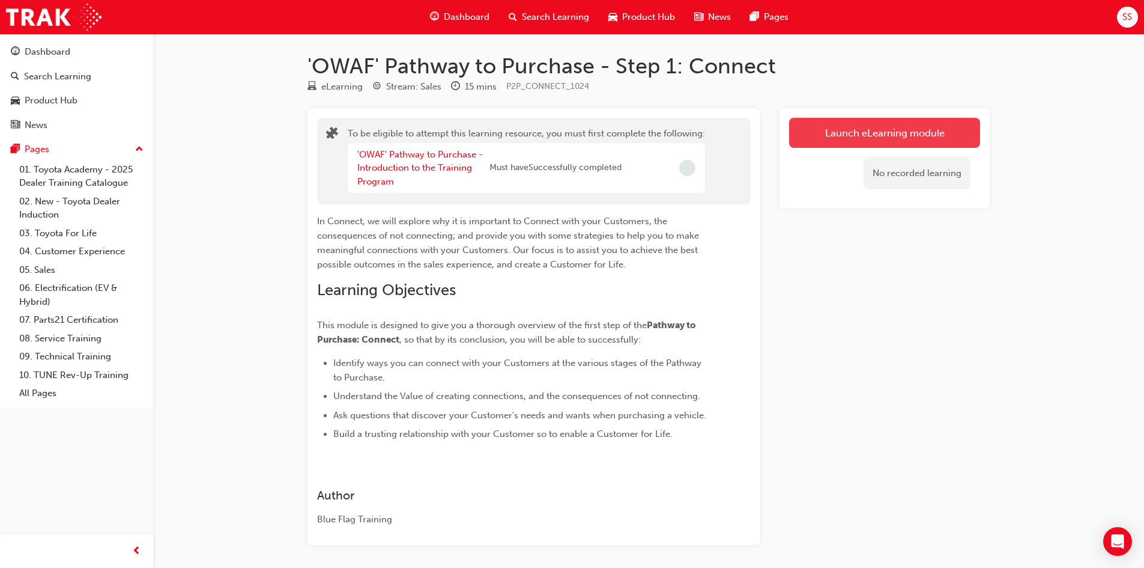
click at [850, 136] on button "Launch eLearning module" at bounding box center [884, 133] width 191 height 30
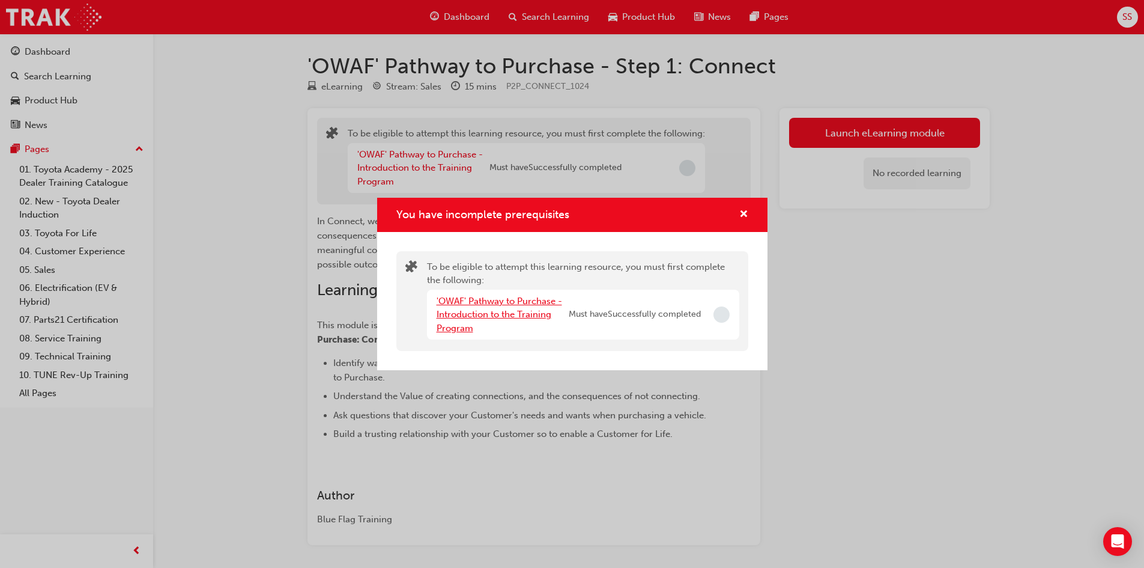
click at [508, 302] on link "'OWAF' Pathway to Purchase - Introduction to the Training Program" at bounding box center [500, 315] width 126 height 38
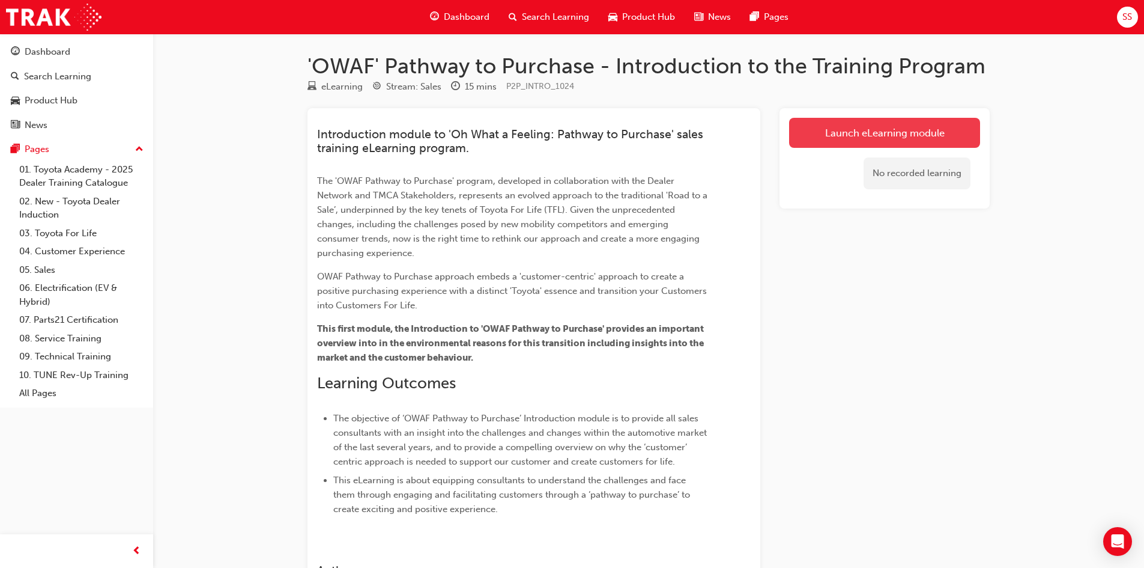
click at [867, 141] on link "Launch eLearning module" at bounding box center [884, 133] width 191 height 30
